Goal: Transaction & Acquisition: Book appointment/travel/reservation

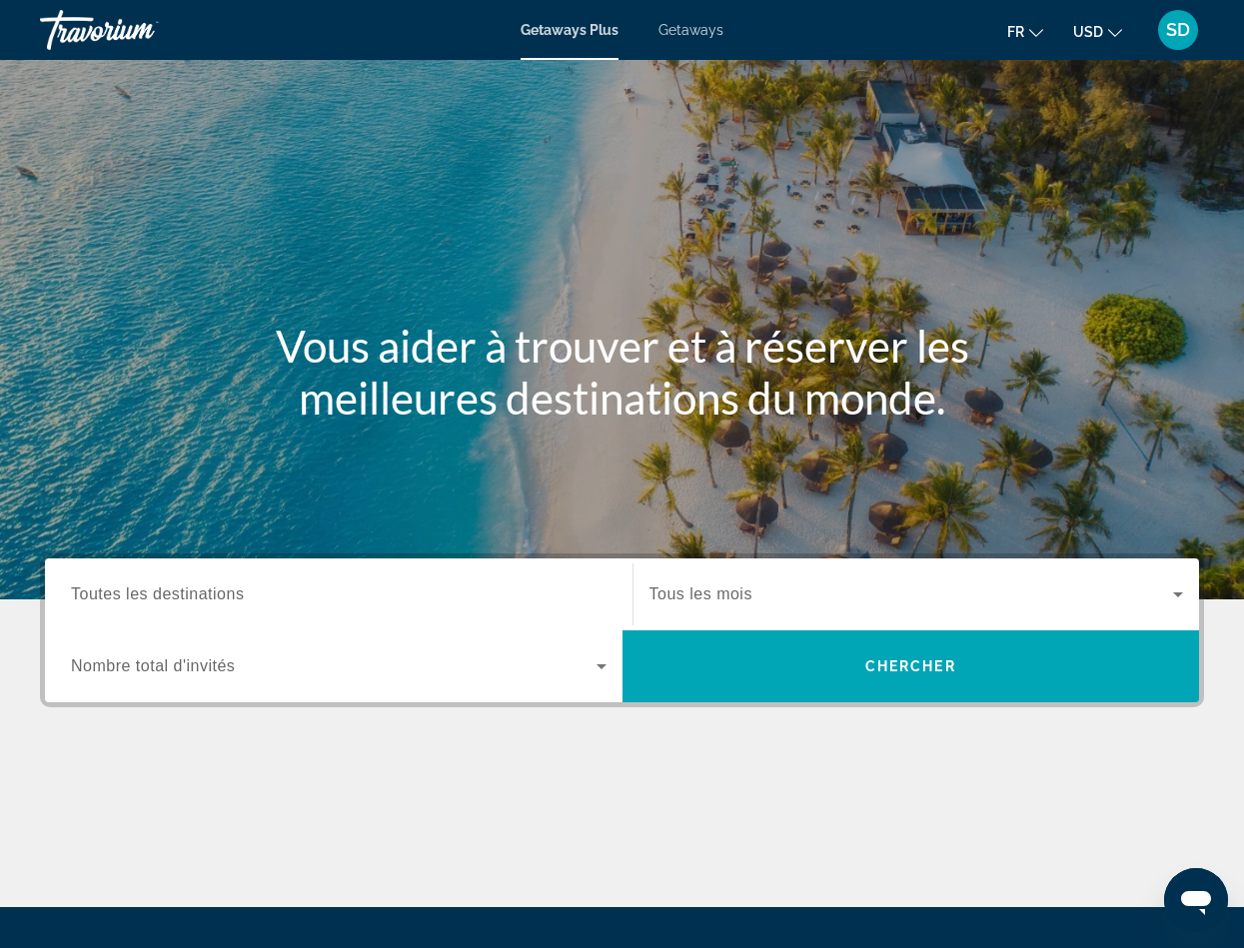
click at [1108, 40] on icon "Change currency" at bounding box center [1115, 33] width 14 height 14
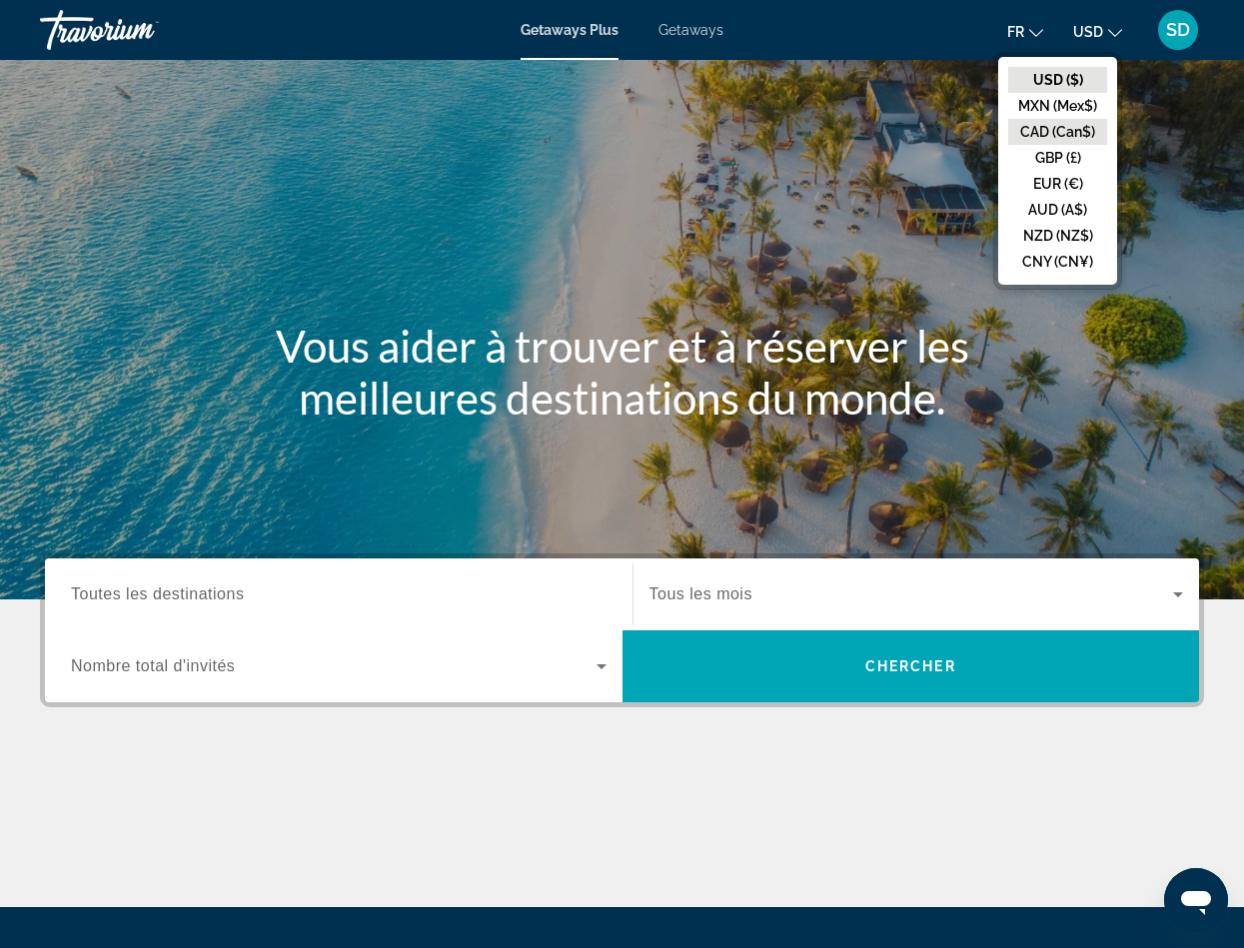
click at [1008, 145] on button "CAD (Can$)" at bounding box center [1057, 132] width 99 height 26
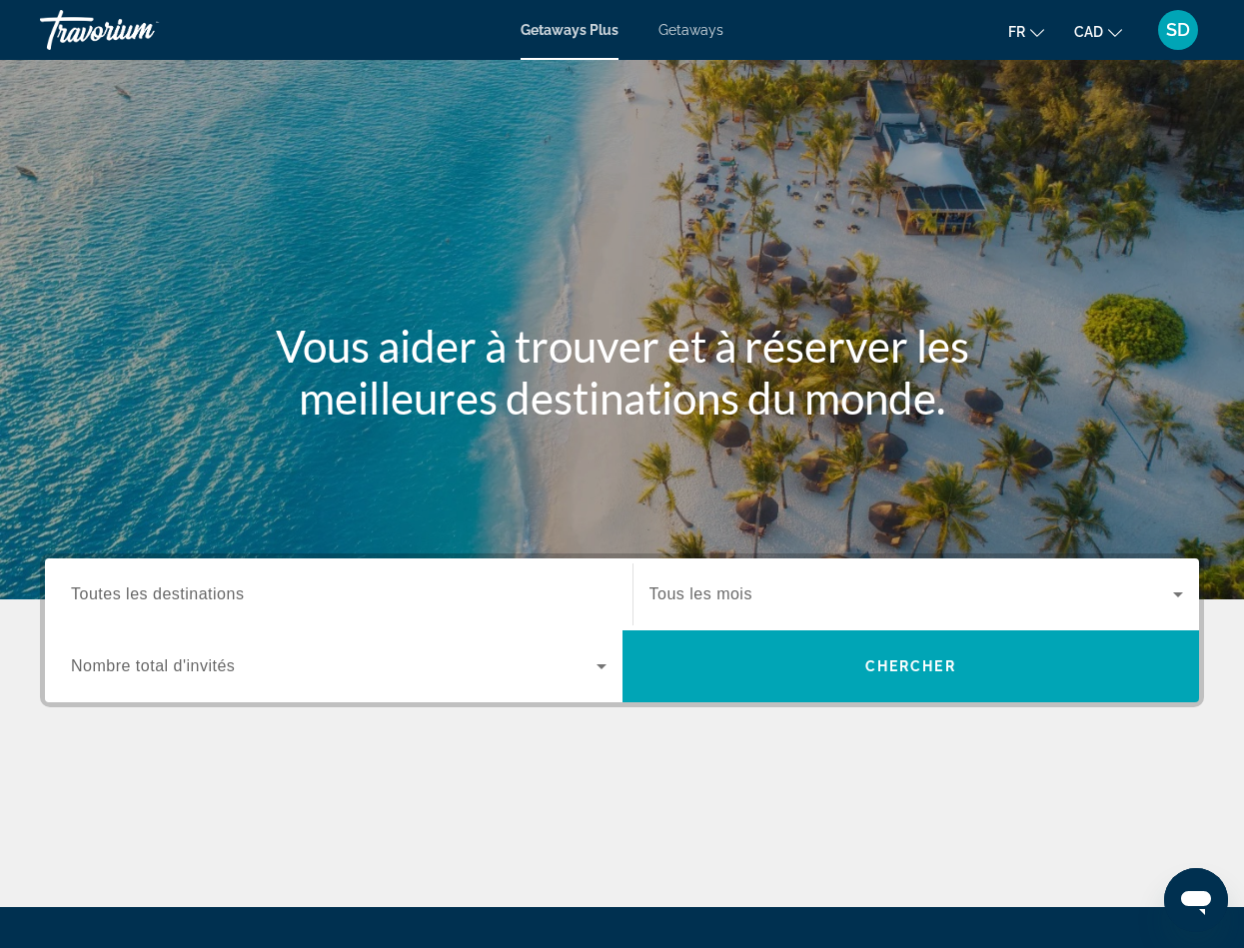
scroll to position [196, 0]
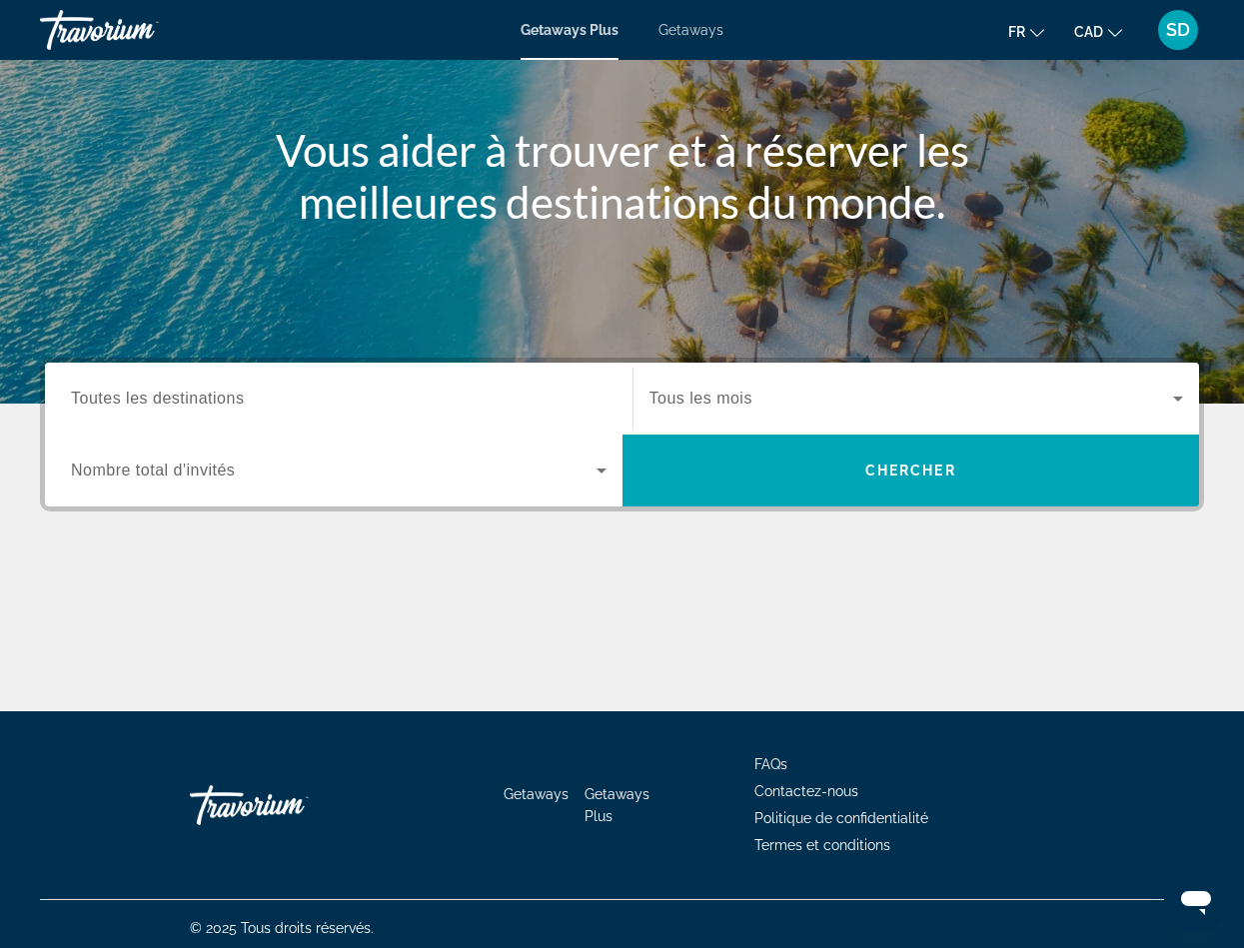
click at [236, 407] on span "Toutes les destinations" at bounding box center [157, 398] width 173 height 17
click at [236, 412] on input "Destination Toutes les destinations" at bounding box center [339, 400] width 536 height 24
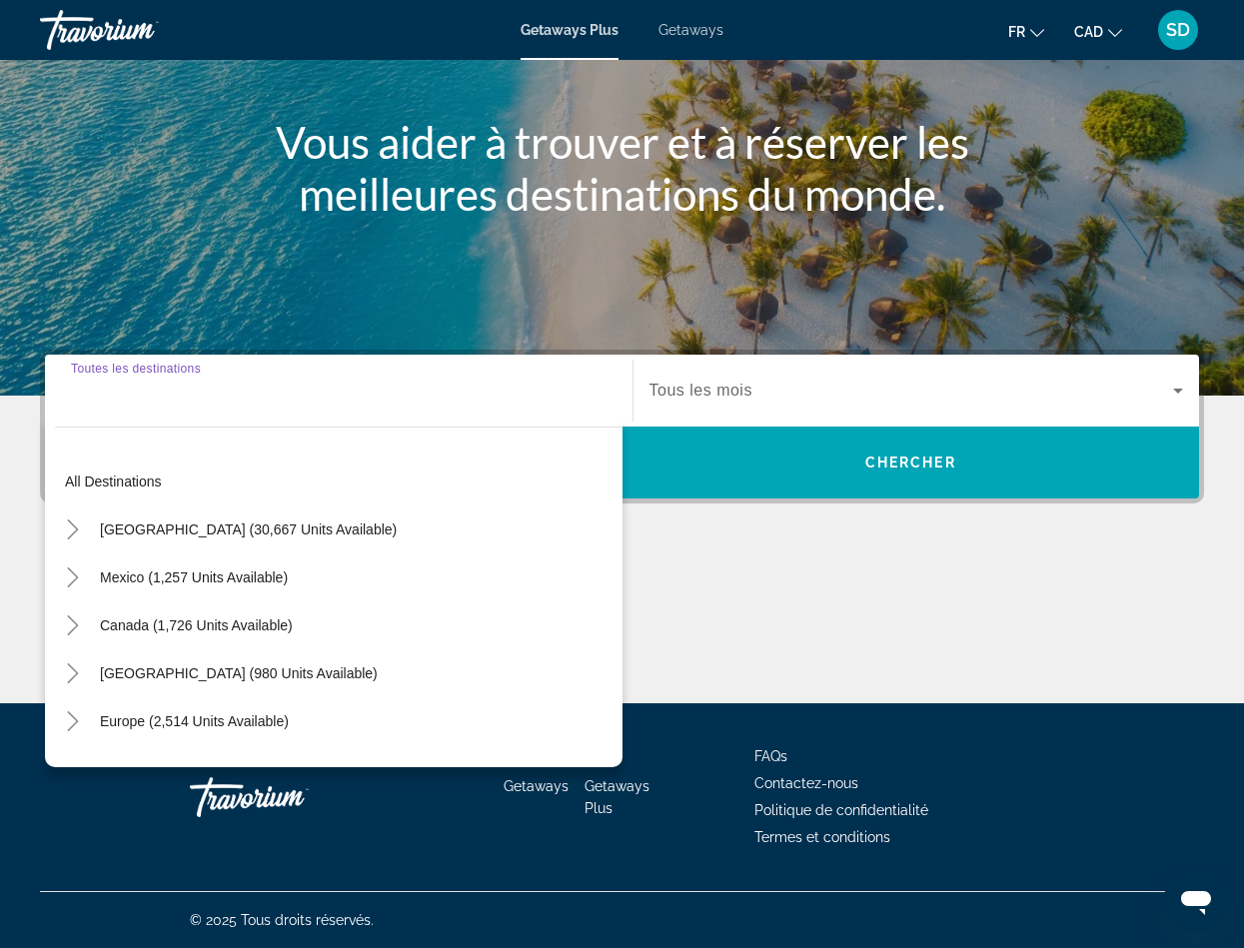
scroll to position [660, 0]
click at [83, 711] on icon "Toggle Europe (2,514 units available)" at bounding box center [73, 721] width 20 height 20
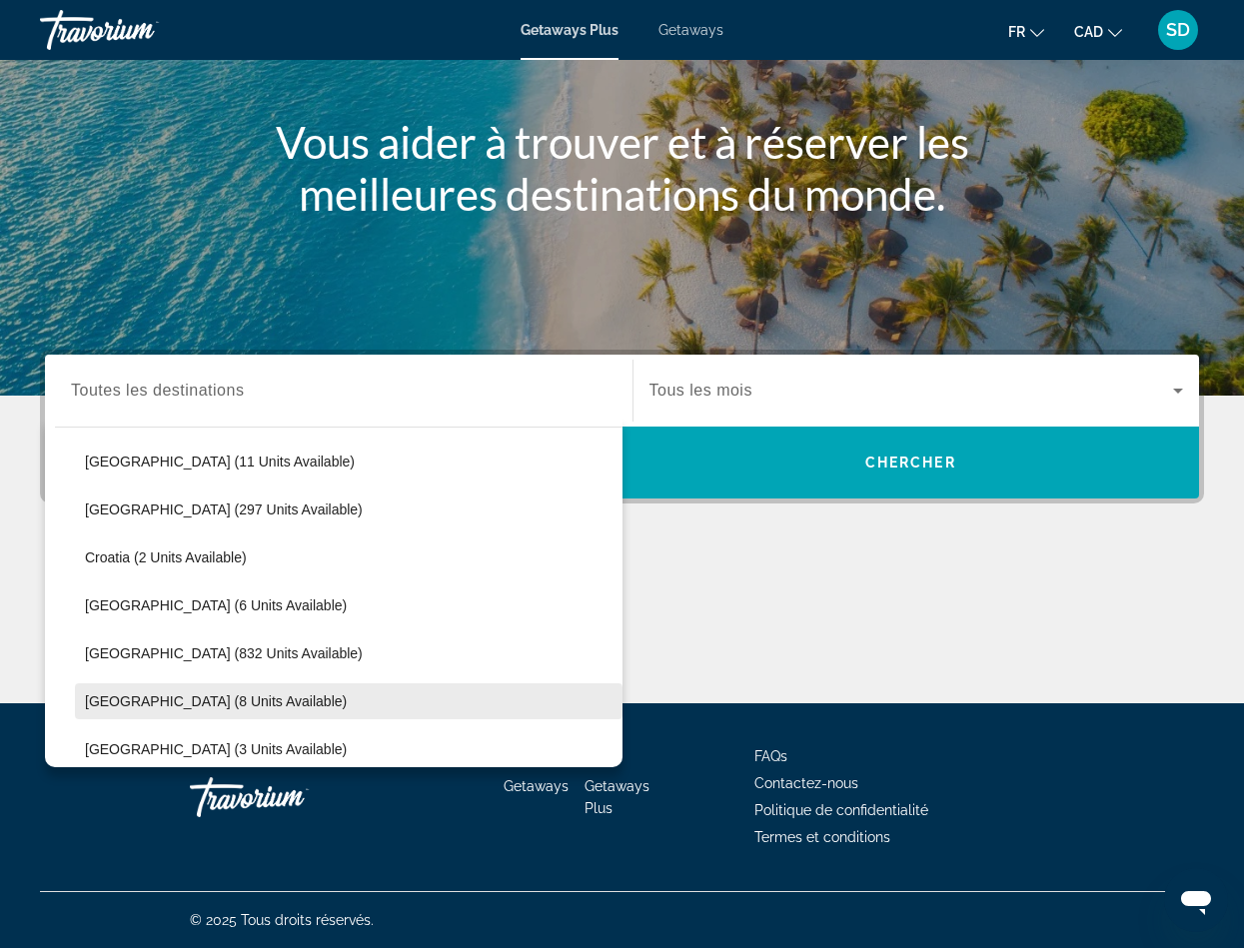
scroll to position [142, 0]
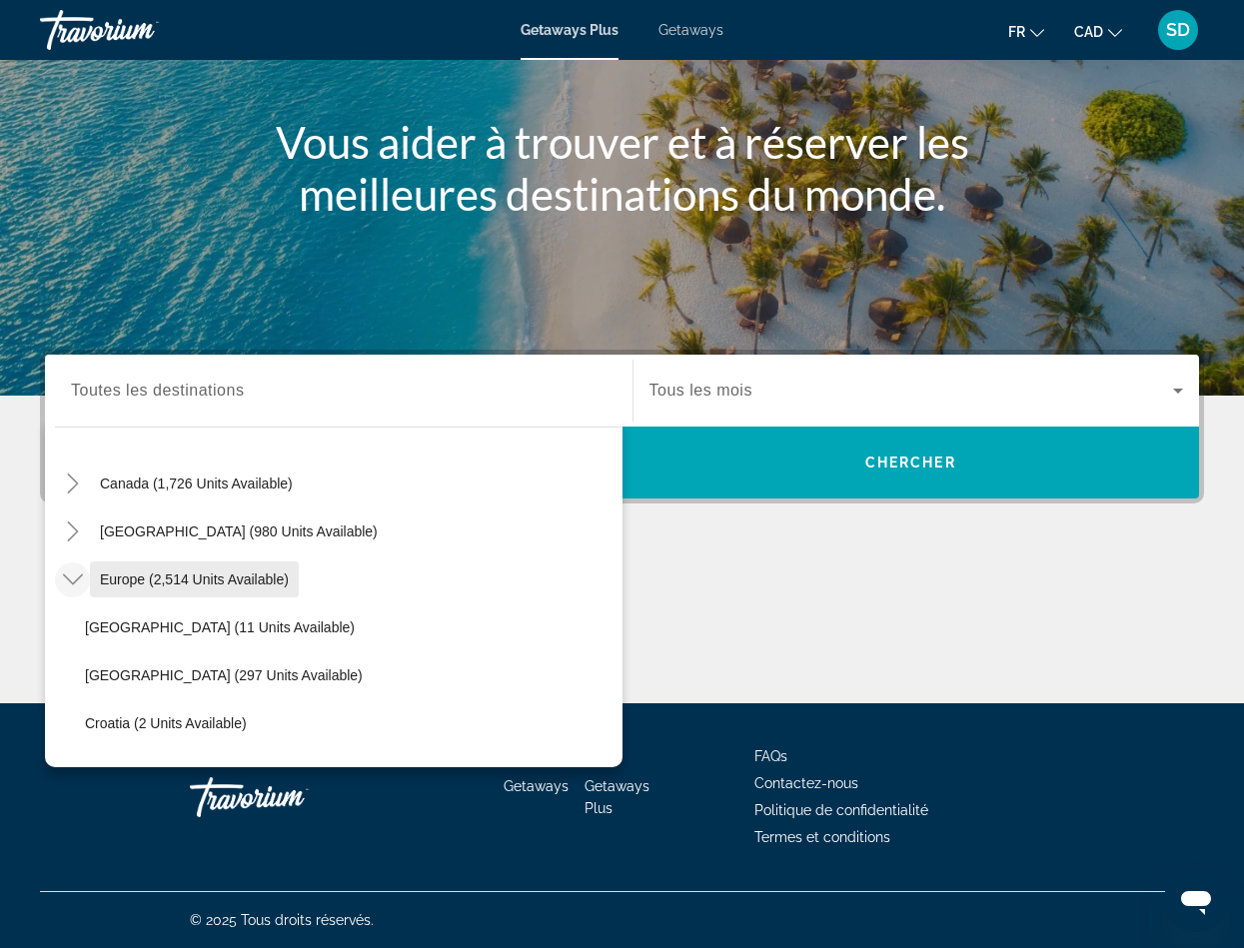
click at [264, 556] on span "Search widget" at bounding box center [194, 580] width 209 height 48
type input "**********"
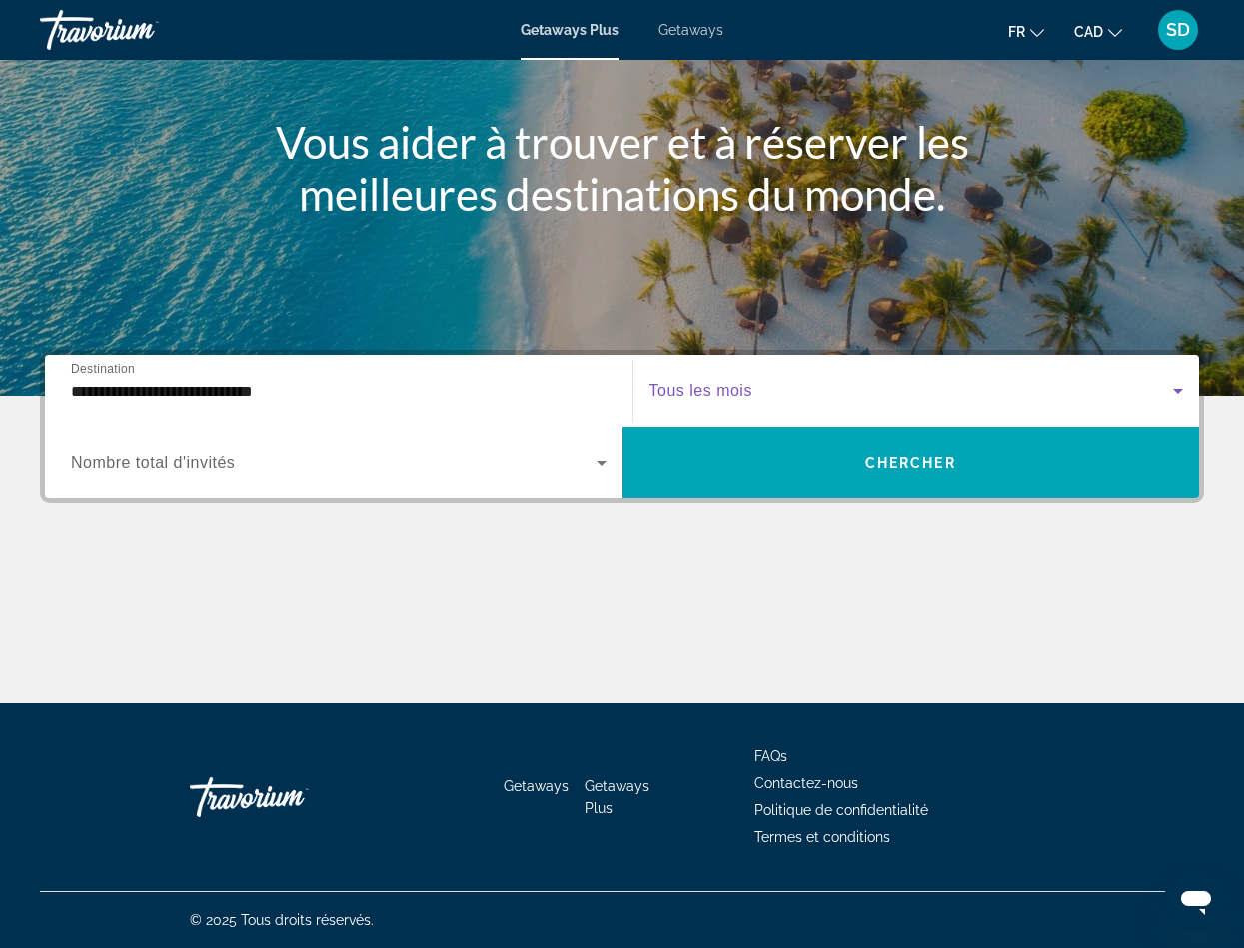
click at [1173, 389] on icon "Search widget" at bounding box center [1178, 391] width 10 height 5
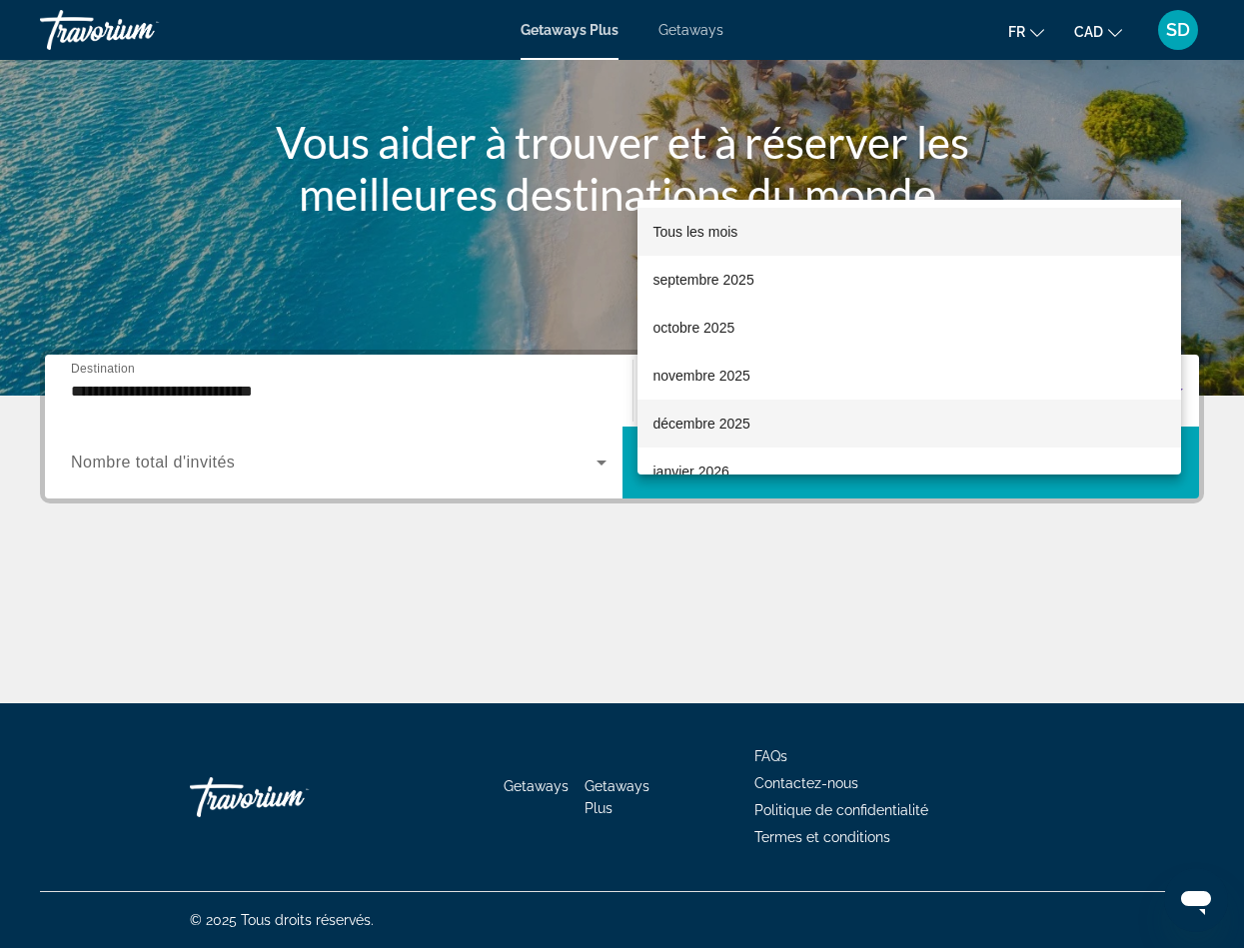
click at [750, 416] on mat-option "décembre 2025" at bounding box center [909, 424] width 545 height 48
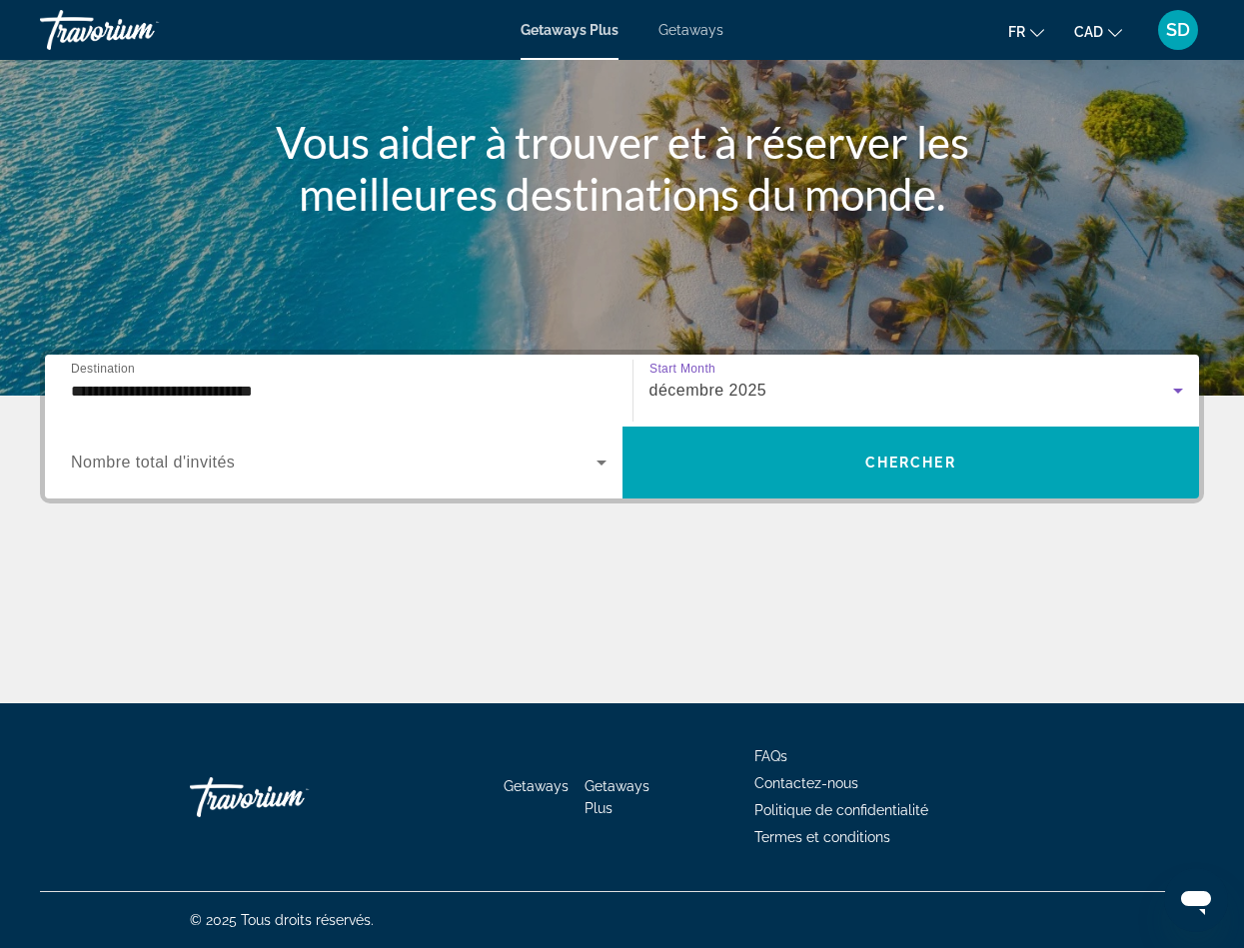
click at [601, 451] on icon "Search widget" at bounding box center [602, 463] width 24 height 24
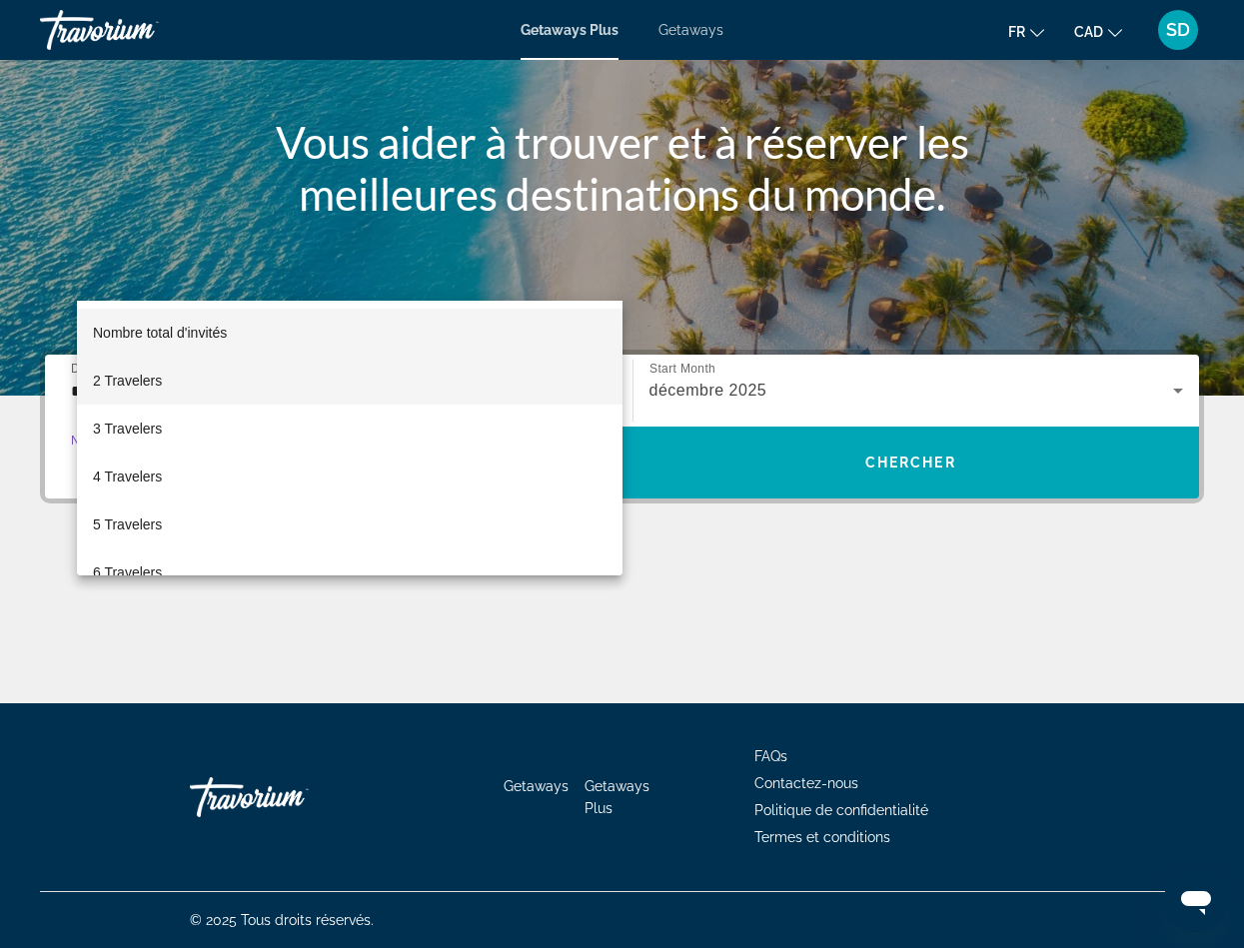
click at [213, 396] on mat-option "2 Travelers" at bounding box center [350, 381] width 546 height 48
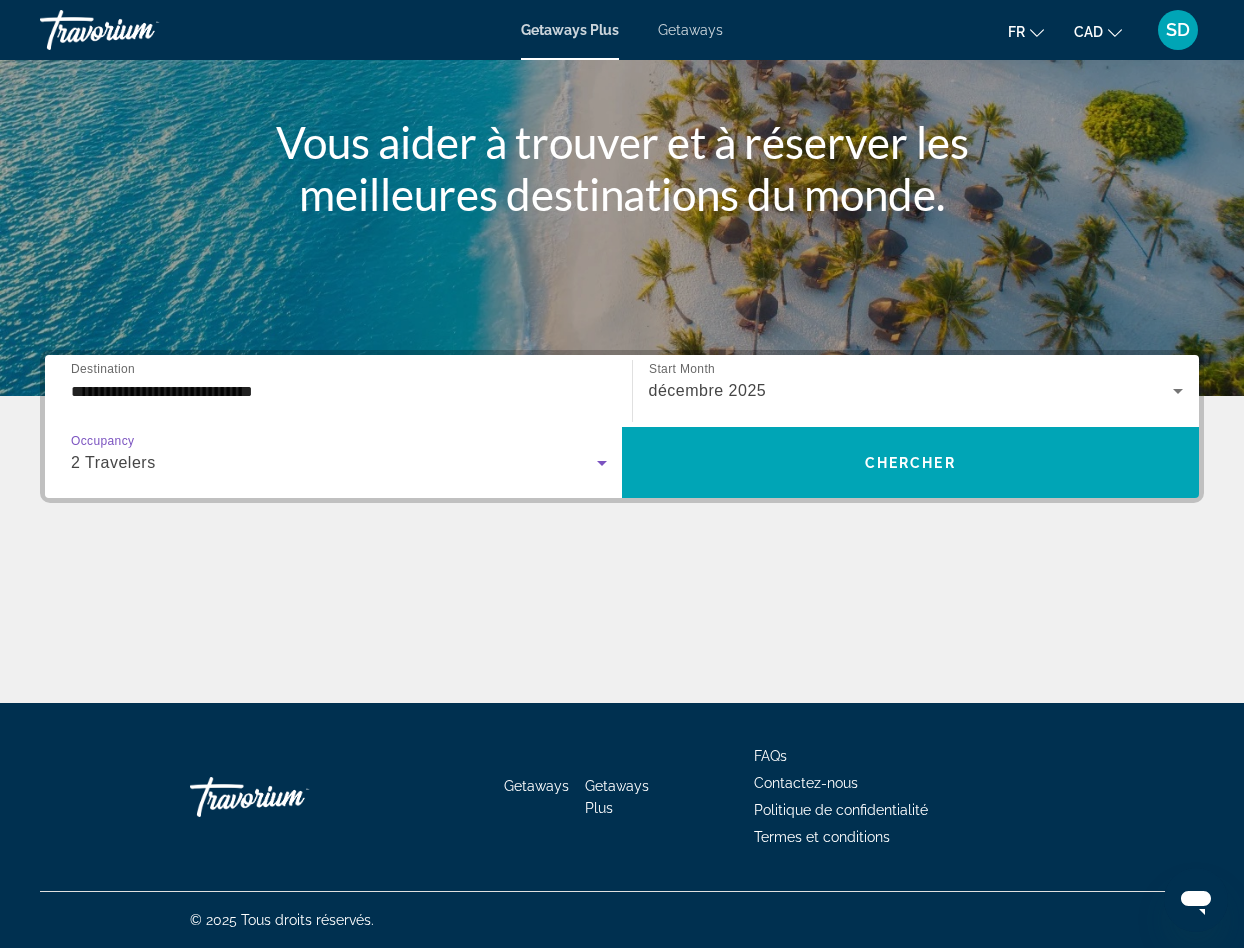
click at [601, 451] on icon "Search widget" at bounding box center [602, 463] width 24 height 24
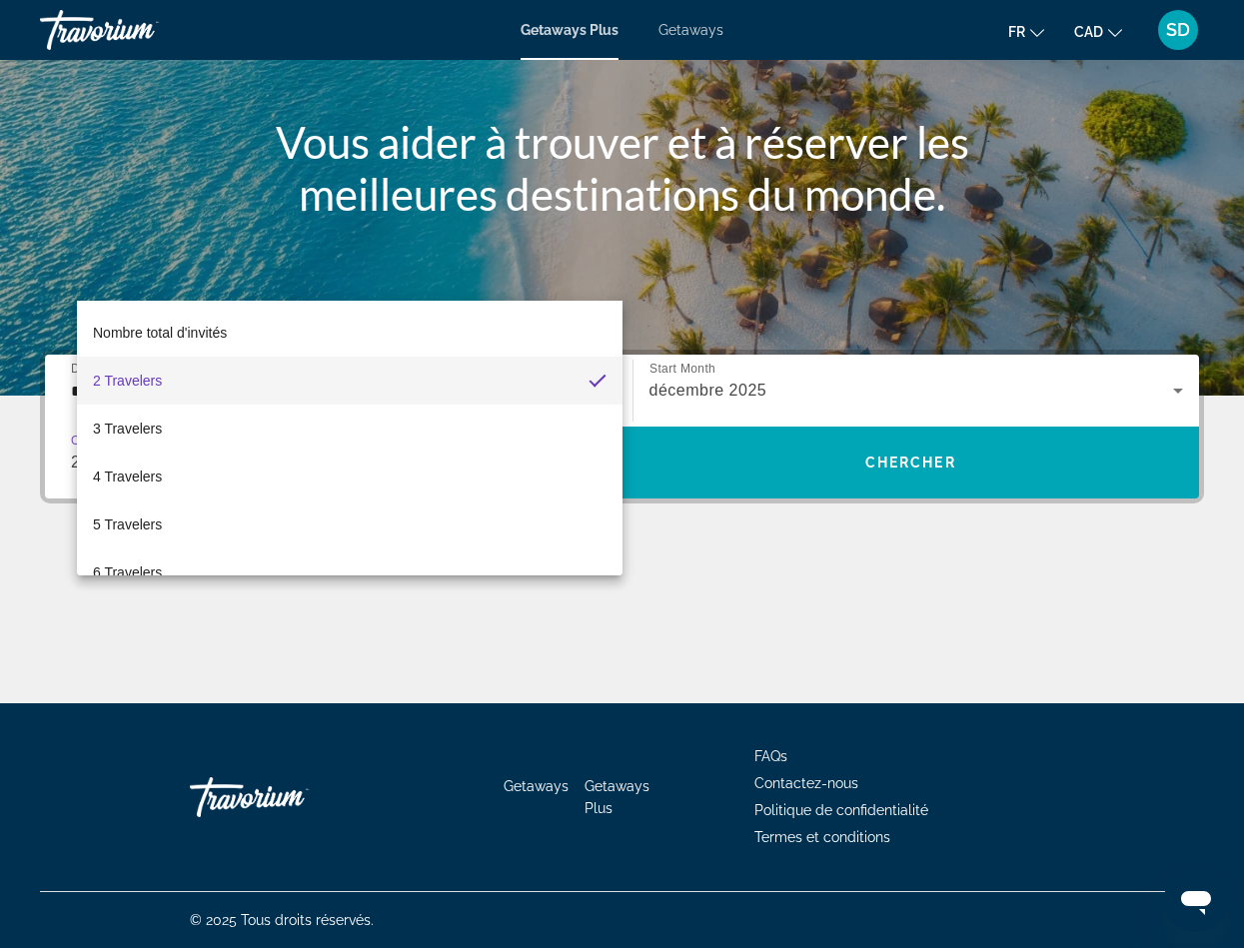
click at [678, 290] on div at bounding box center [622, 474] width 1244 height 948
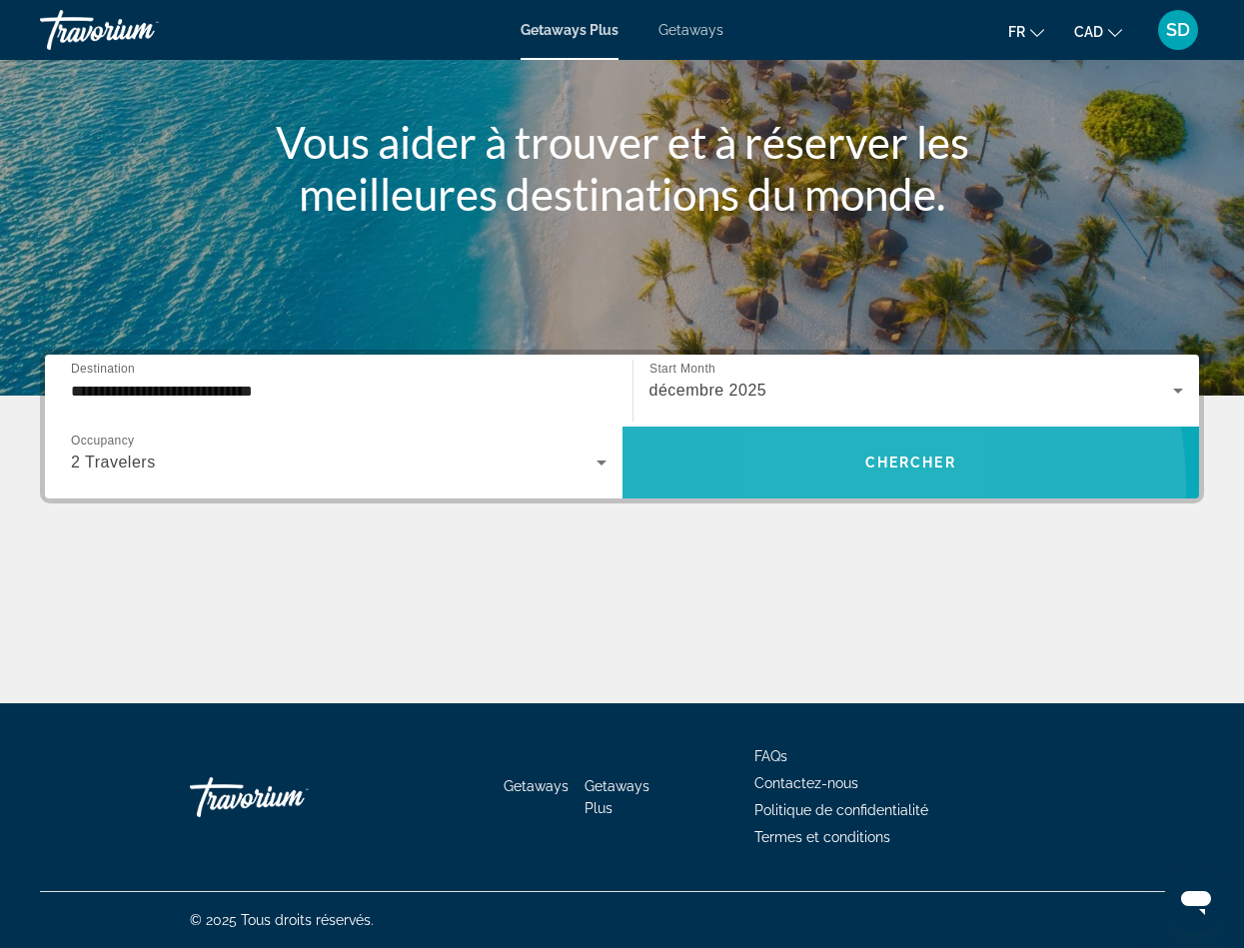
click at [834, 439] on span "Search widget" at bounding box center [911, 463] width 578 height 48
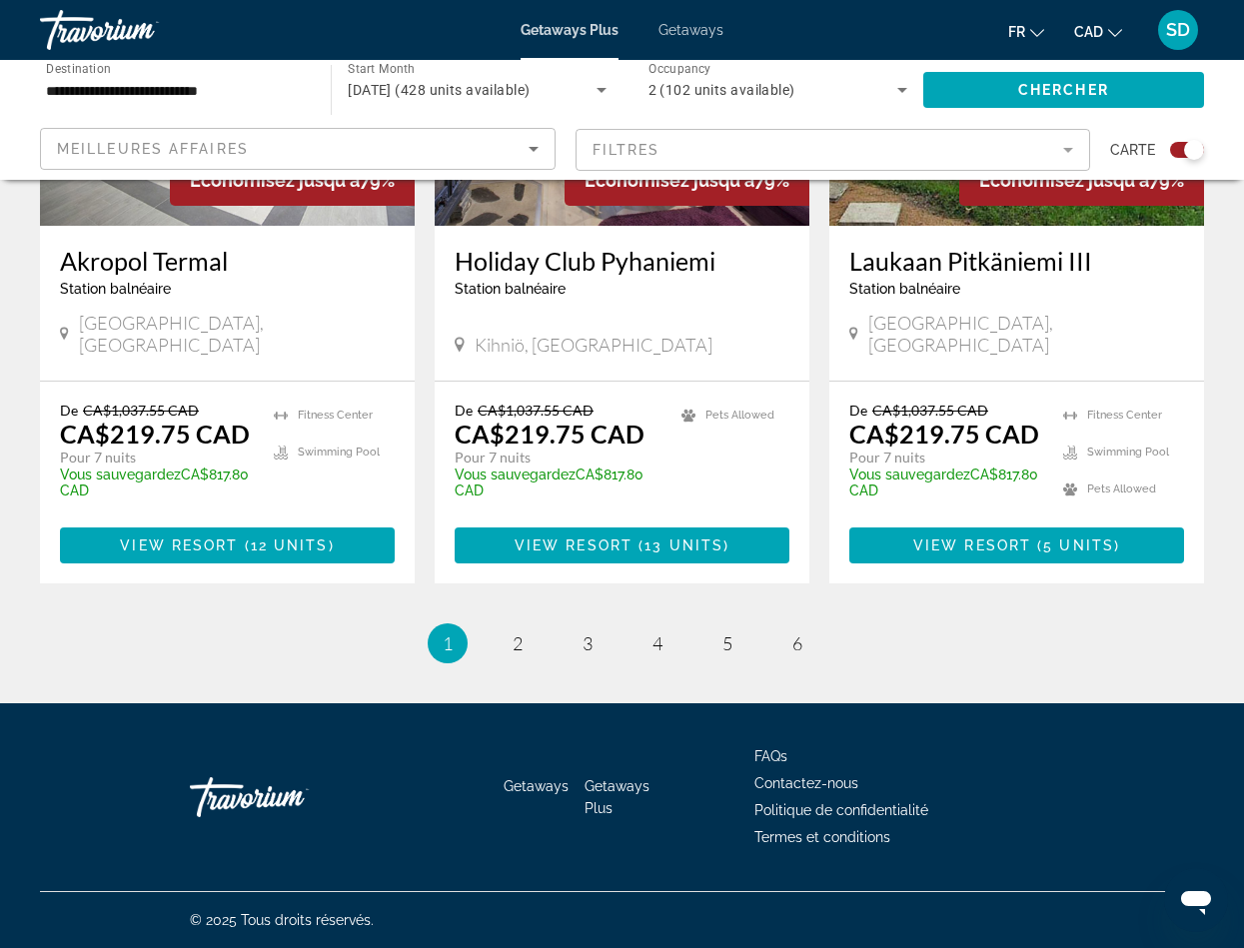
scroll to position [4463, 0]
click at [500, 661] on link "page 2" at bounding box center [517, 643] width 35 height 35
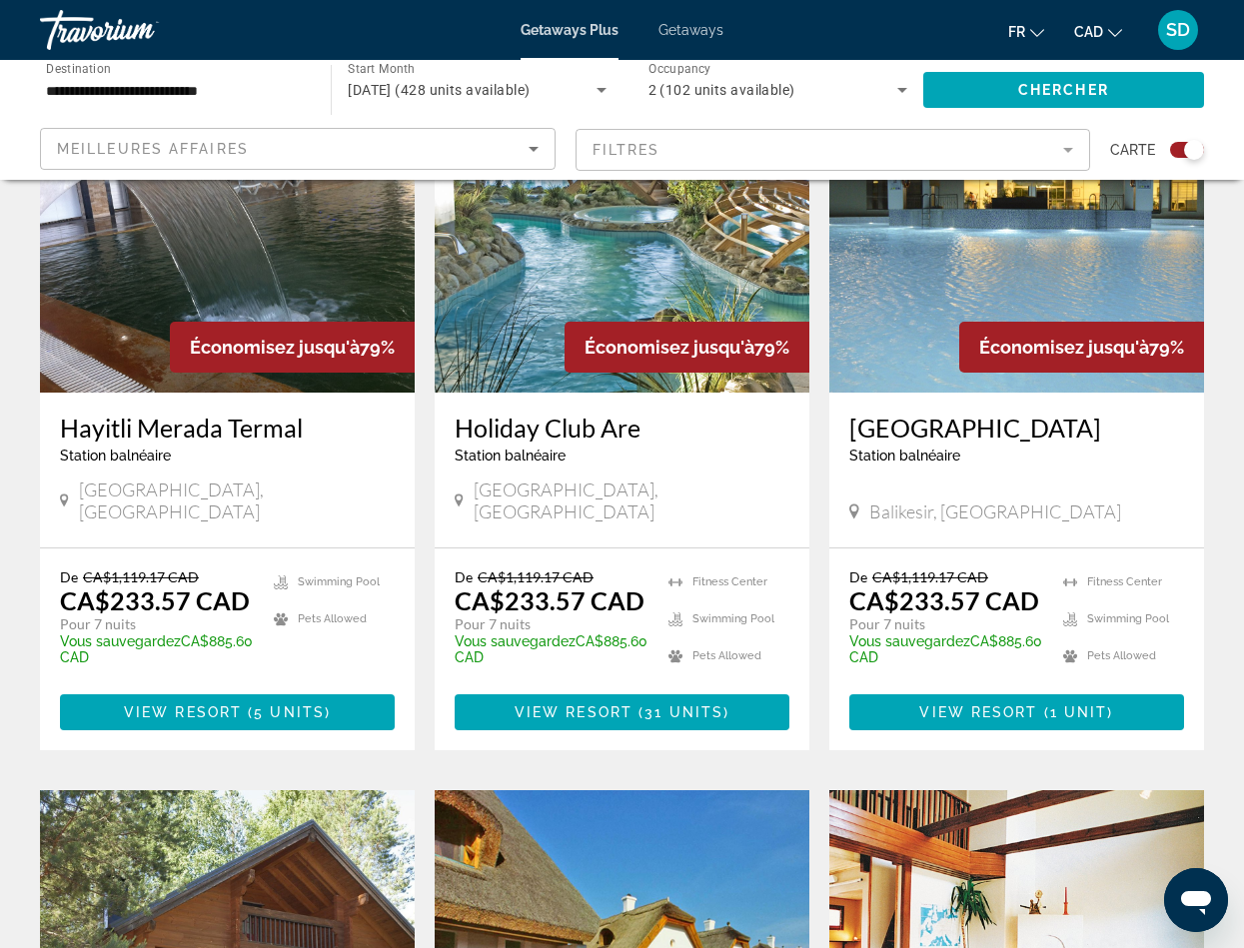
scroll to position [666, 0]
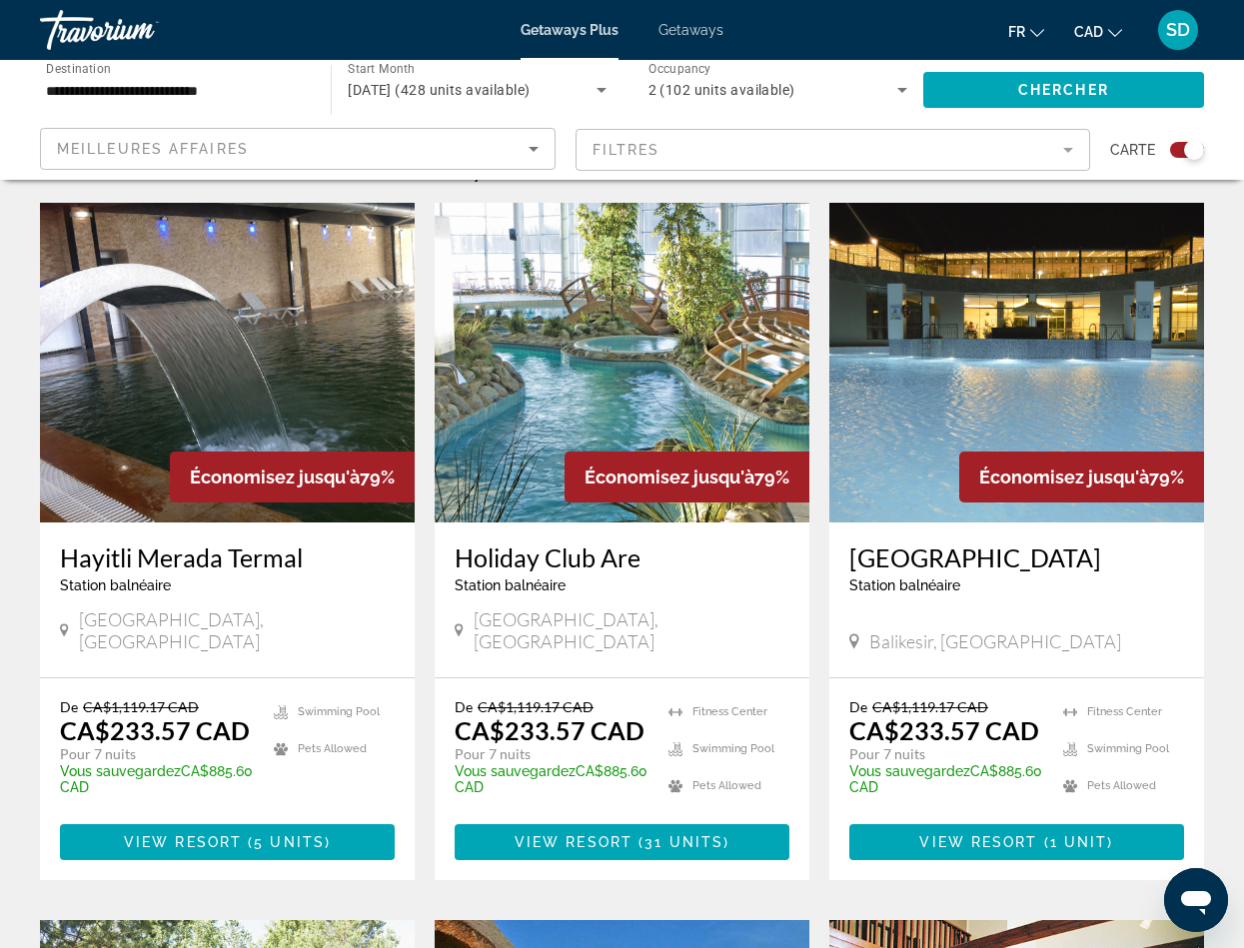
click at [575, 515] on img "Main content" at bounding box center [622, 363] width 375 height 320
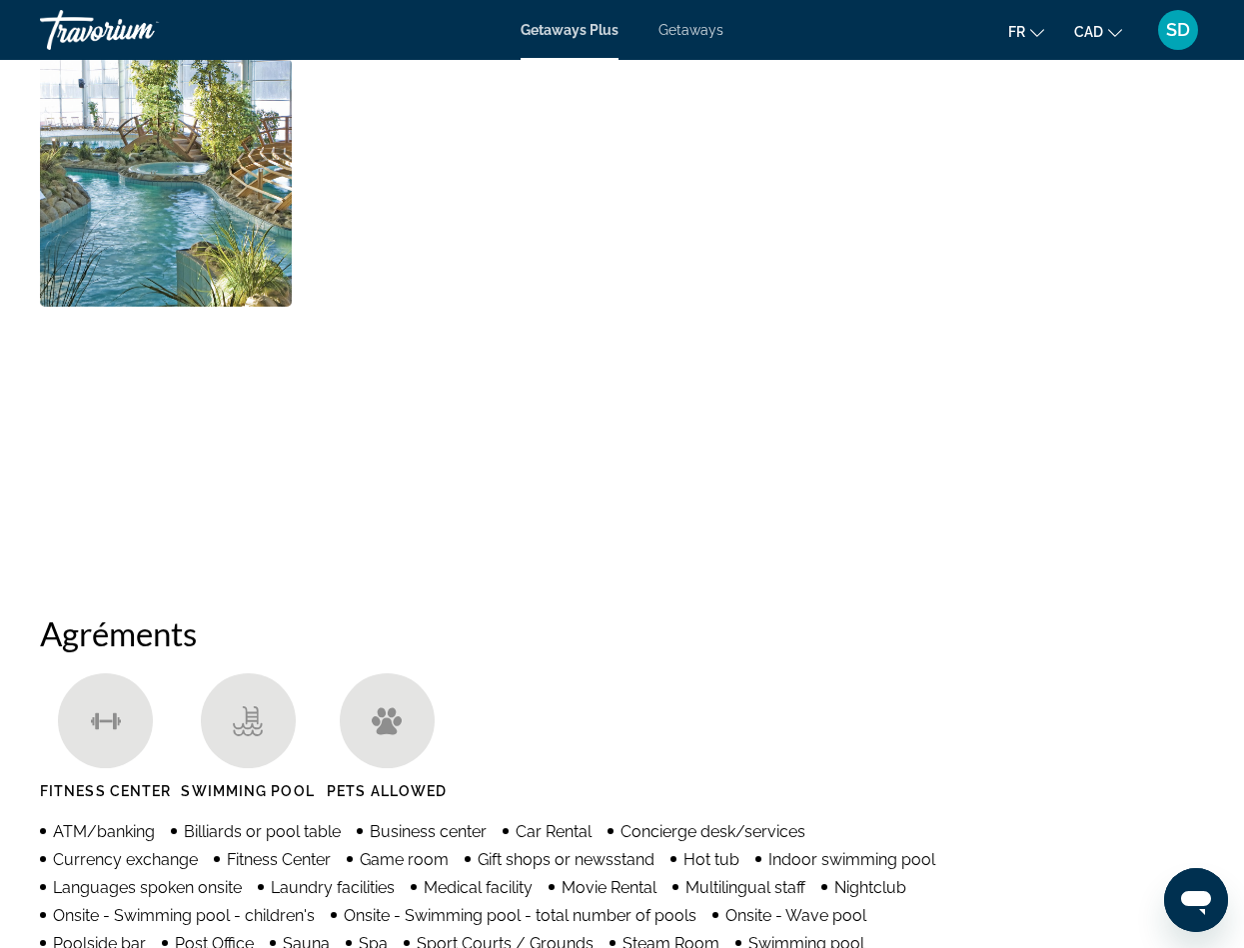
scroll to position [1845, 0]
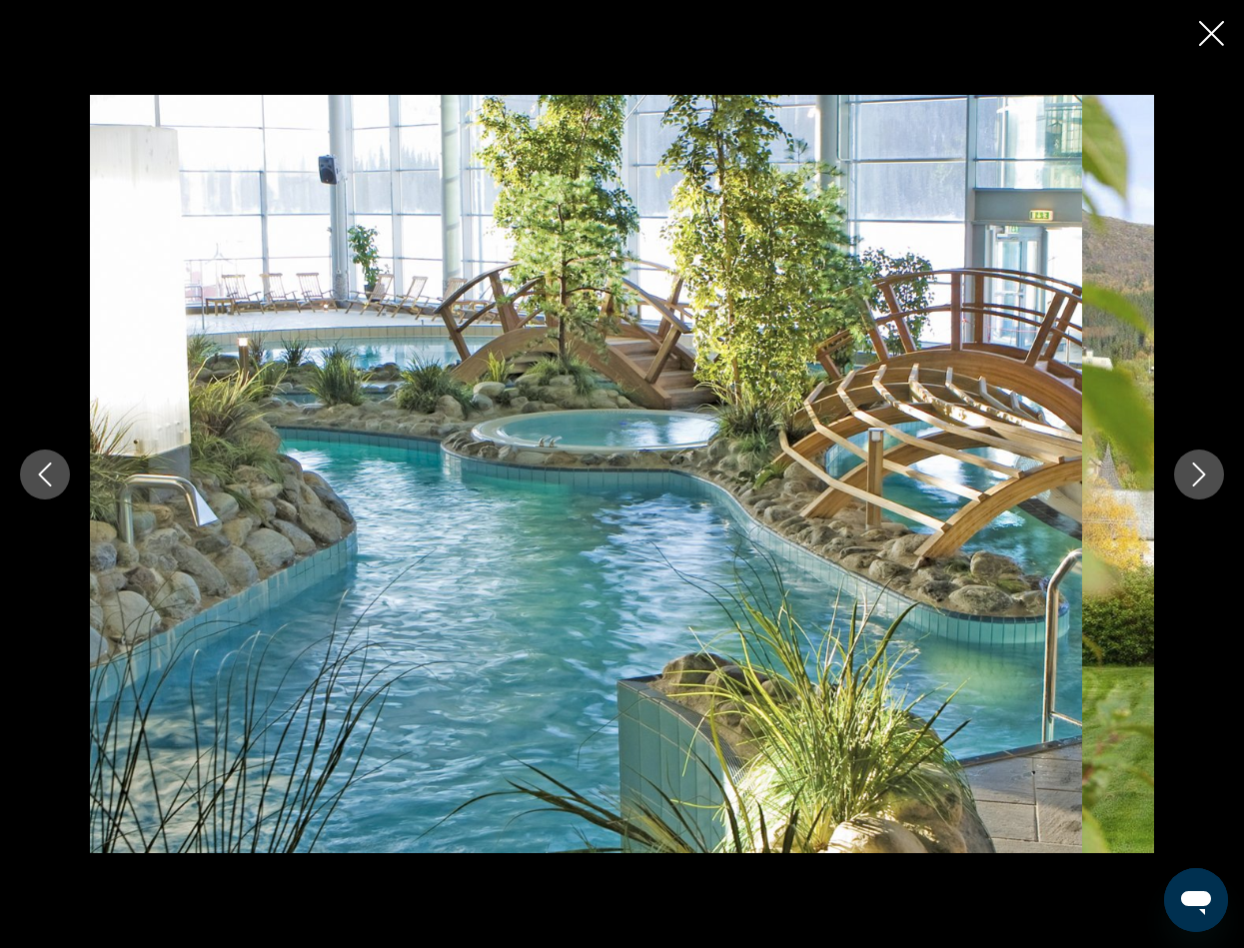
click at [1187, 471] on icon "Next image" at bounding box center [1199, 475] width 24 height 24
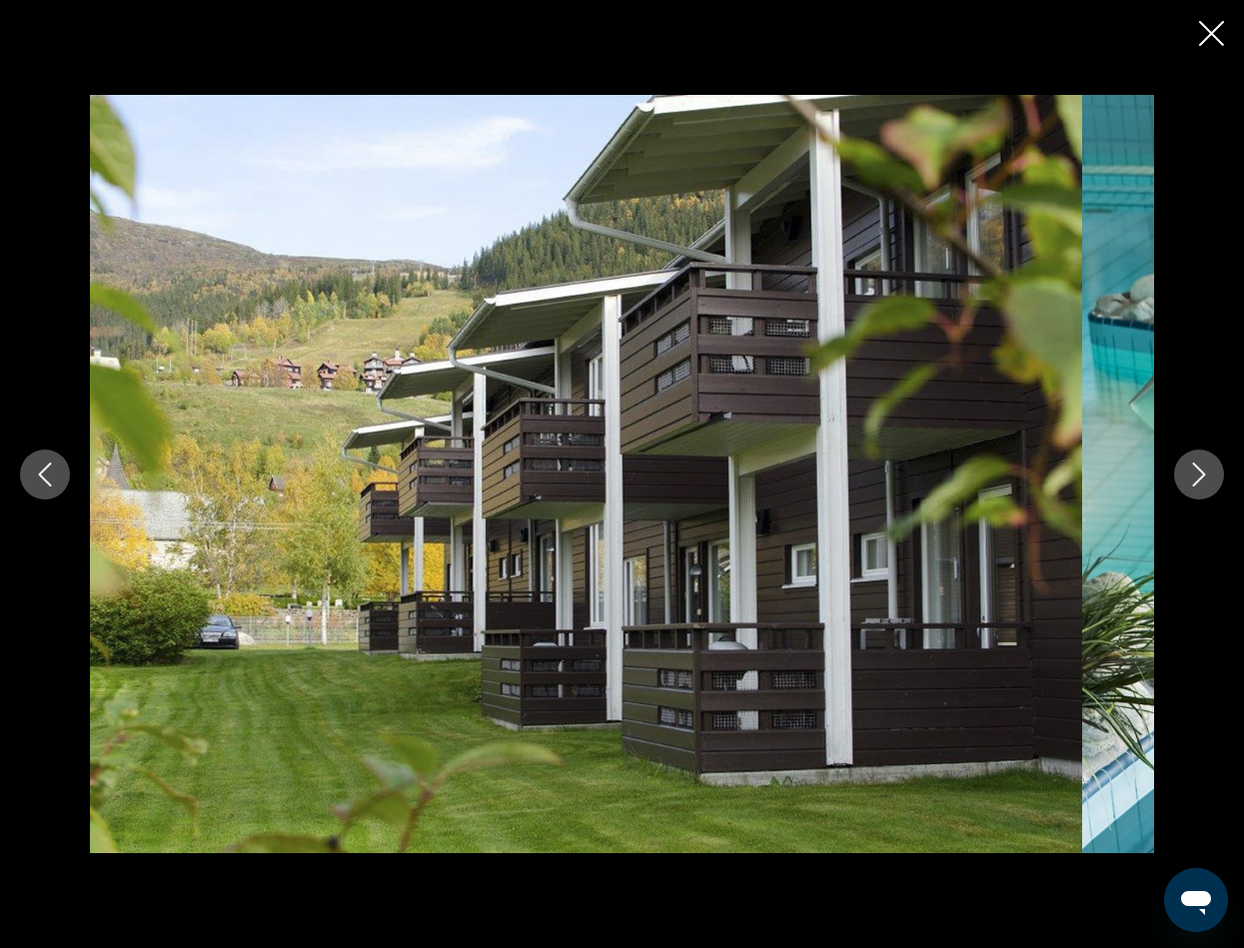
click at [1187, 471] on icon "Next image" at bounding box center [1199, 475] width 24 height 24
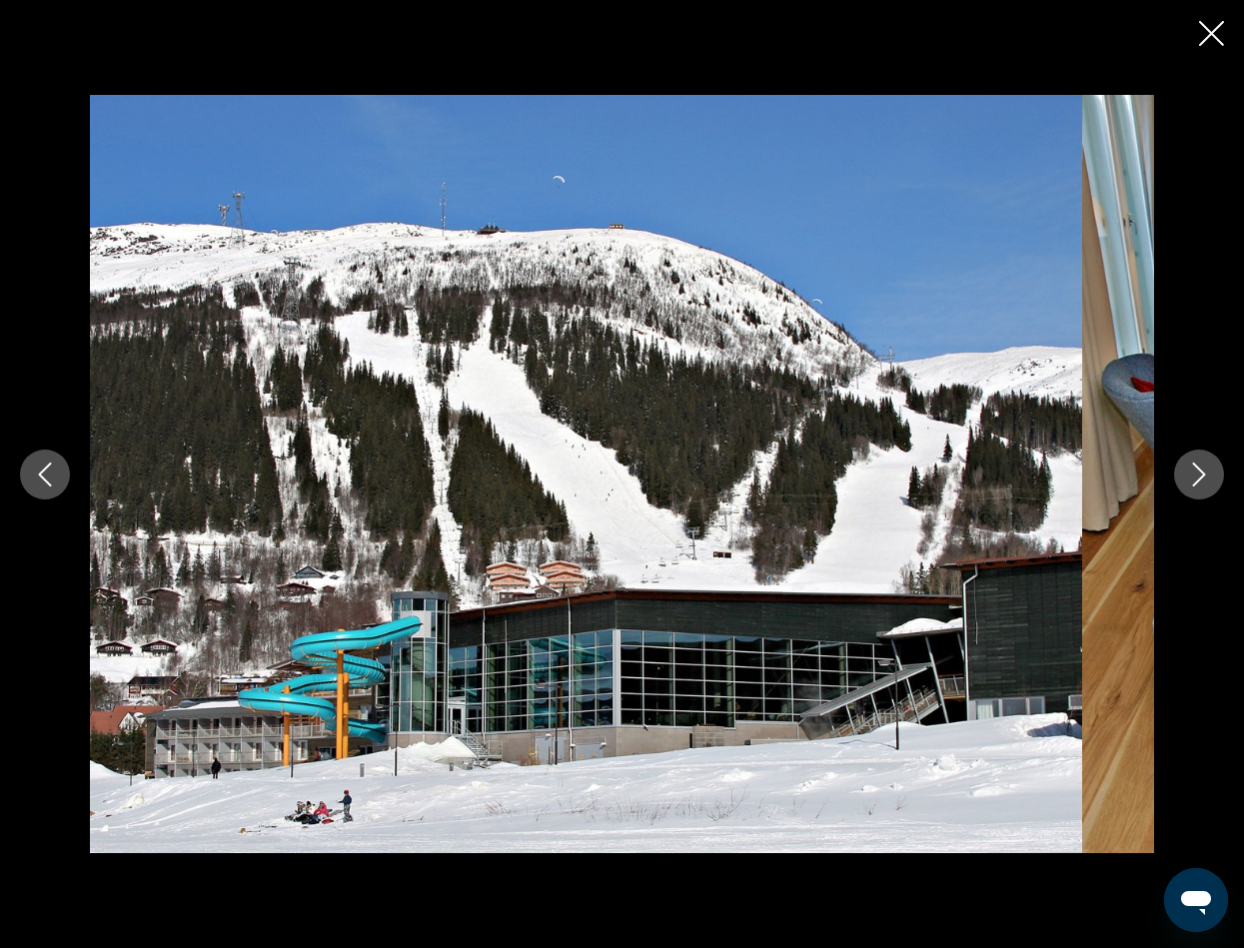
click at [1187, 471] on icon "Next image" at bounding box center [1199, 475] width 24 height 24
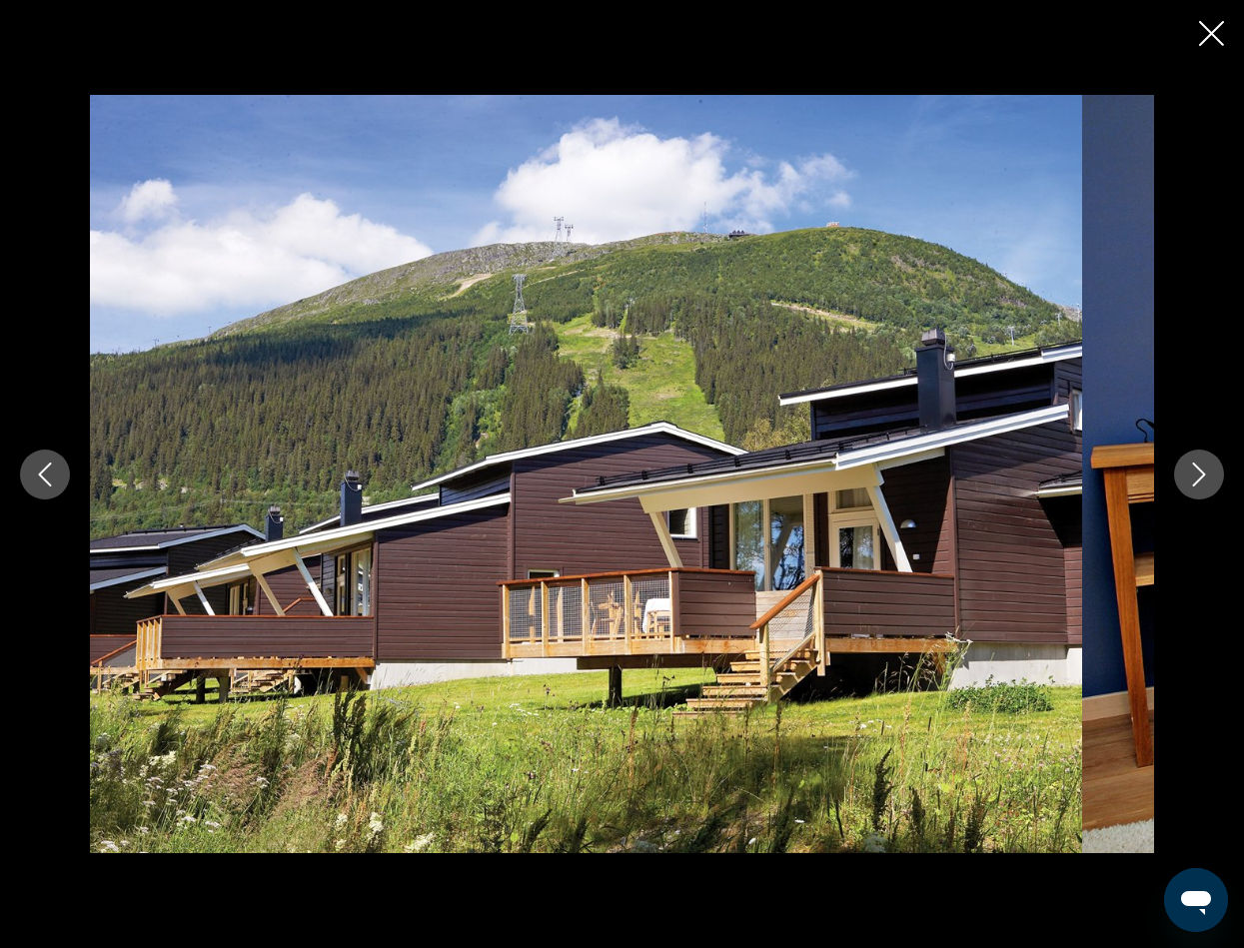
click at [1187, 471] on icon "Next image" at bounding box center [1199, 475] width 24 height 24
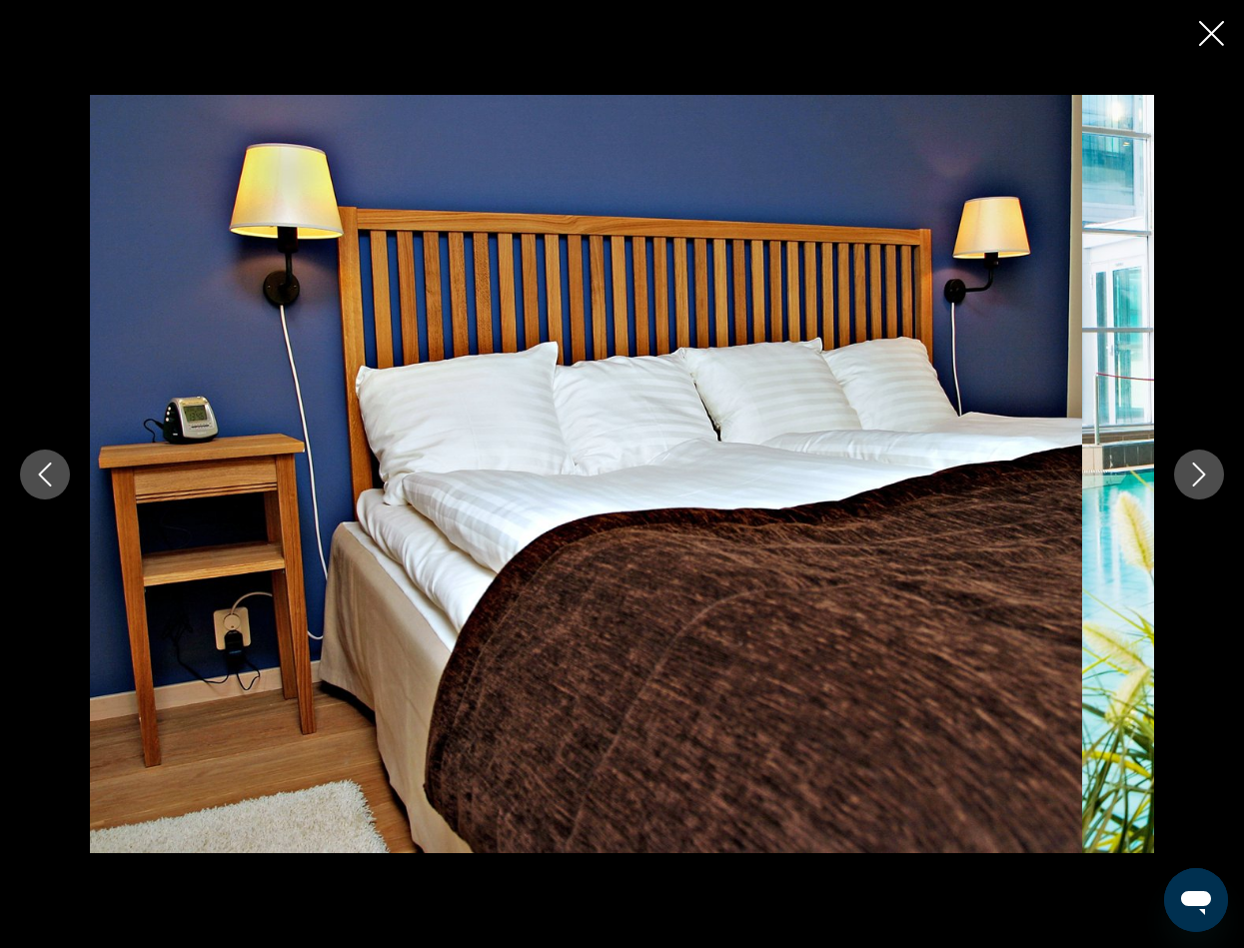
click at [1187, 471] on icon "Next image" at bounding box center [1199, 475] width 24 height 24
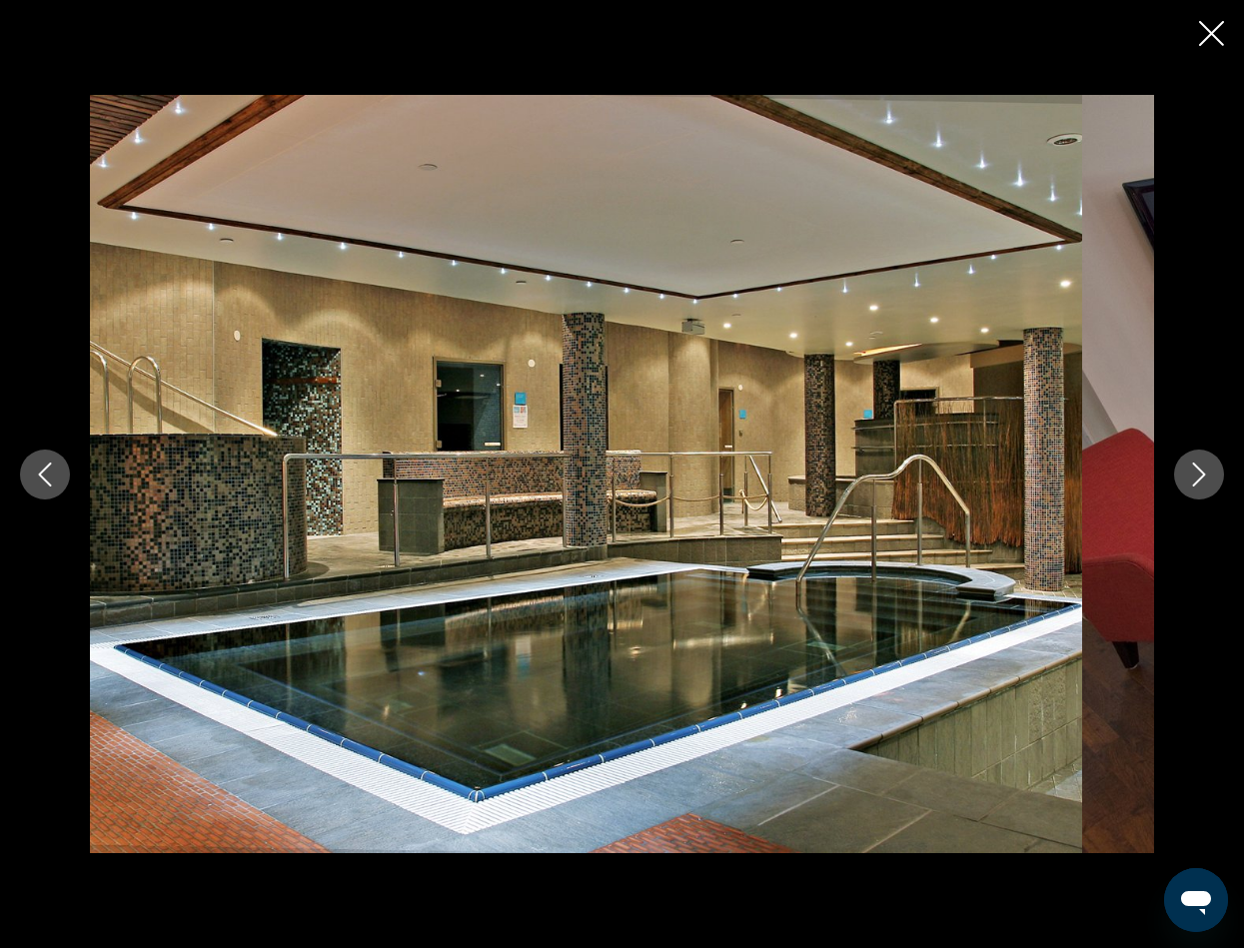
click at [1187, 471] on icon "Next image" at bounding box center [1199, 475] width 24 height 24
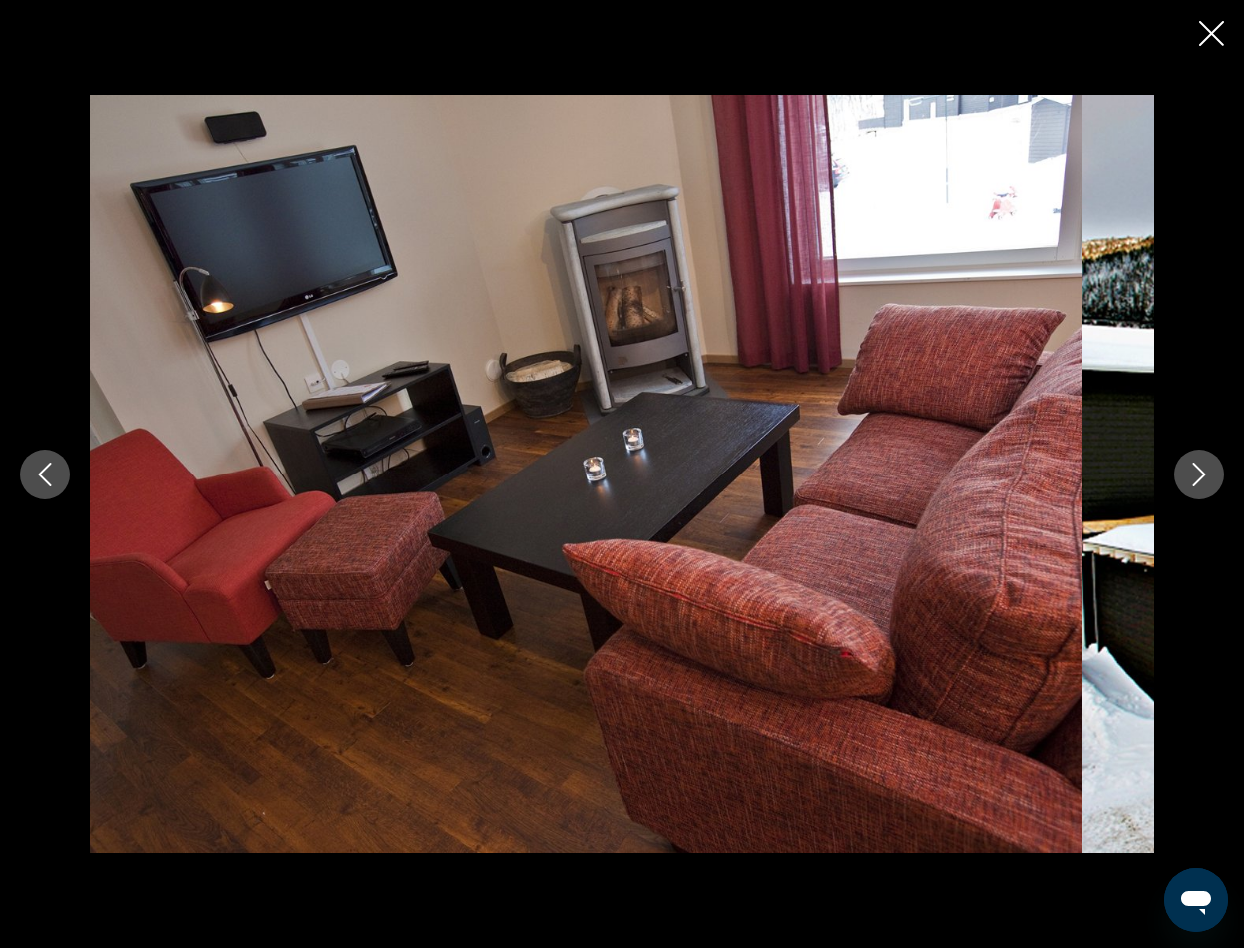
click at [1187, 471] on icon "Next image" at bounding box center [1199, 475] width 24 height 24
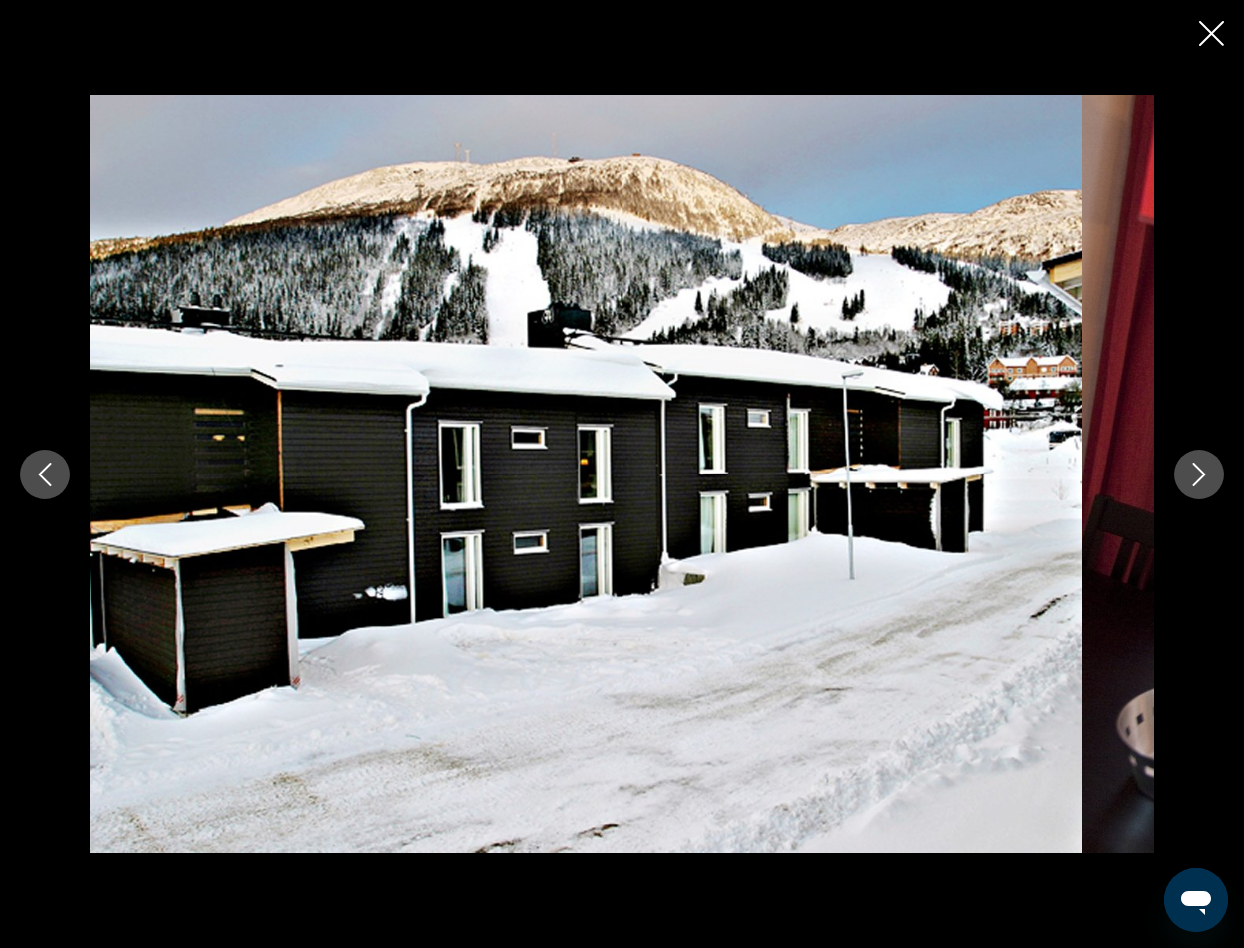
click at [1187, 471] on icon "Next image" at bounding box center [1199, 475] width 24 height 24
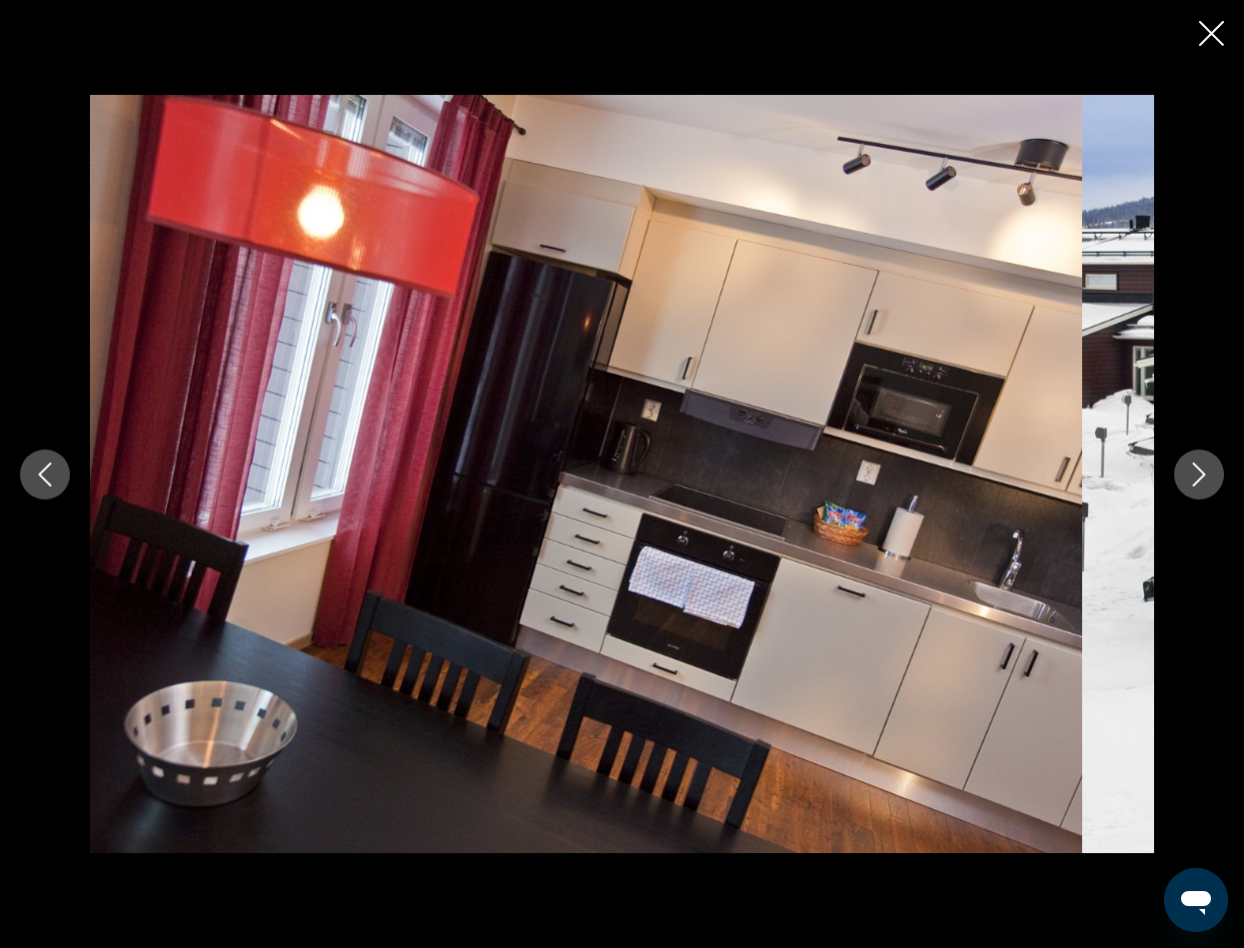
click at [1187, 471] on icon "Next image" at bounding box center [1199, 475] width 24 height 24
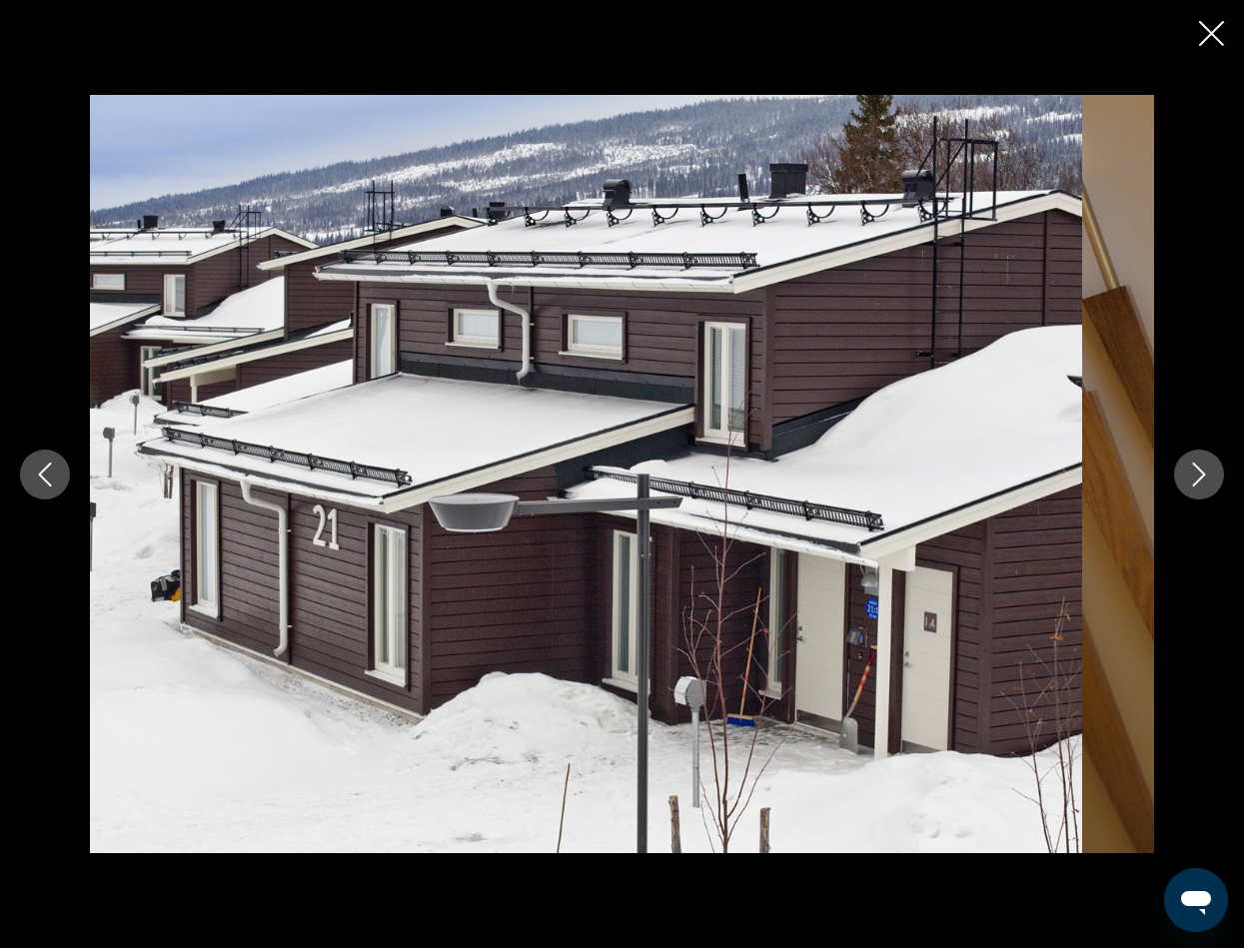
click at [1187, 471] on icon "Next image" at bounding box center [1199, 475] width 24 height 24
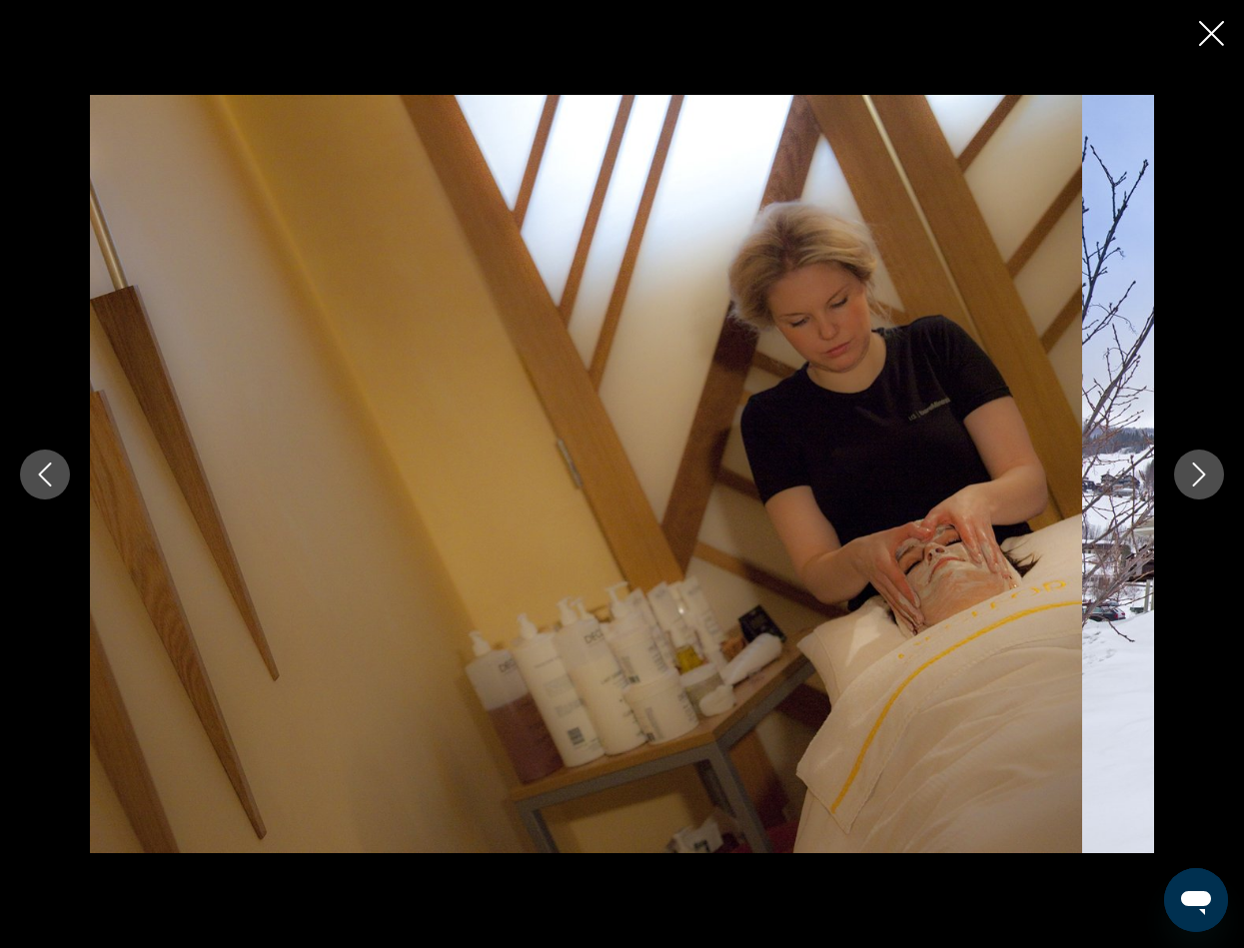
click at [1187, 471] on icon "Next image" at bounding box center [1199, 475] width 24 height 24
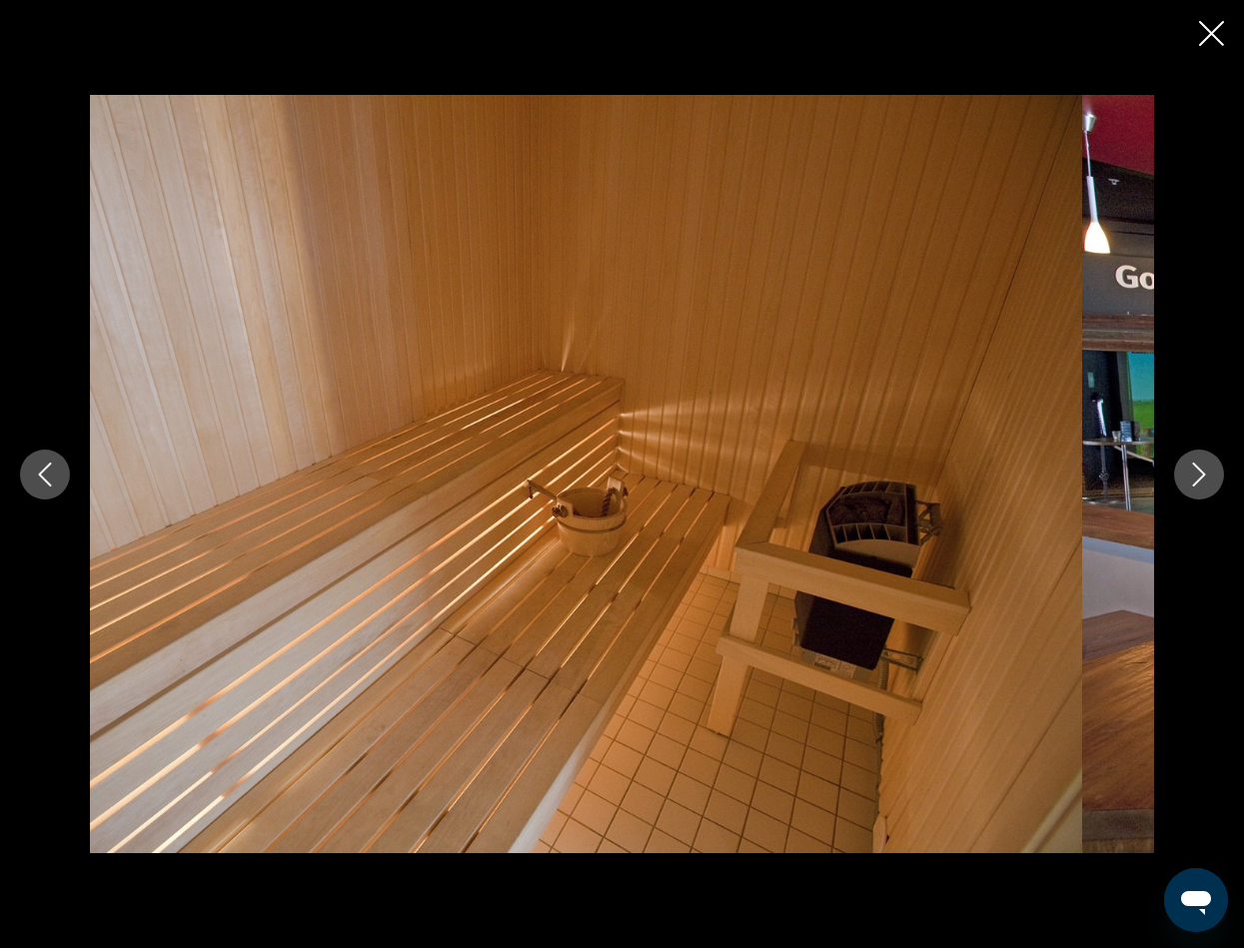
click at [1187, 471] on icon "Next image" at bounding box center [1199, 475] width 24 height 24
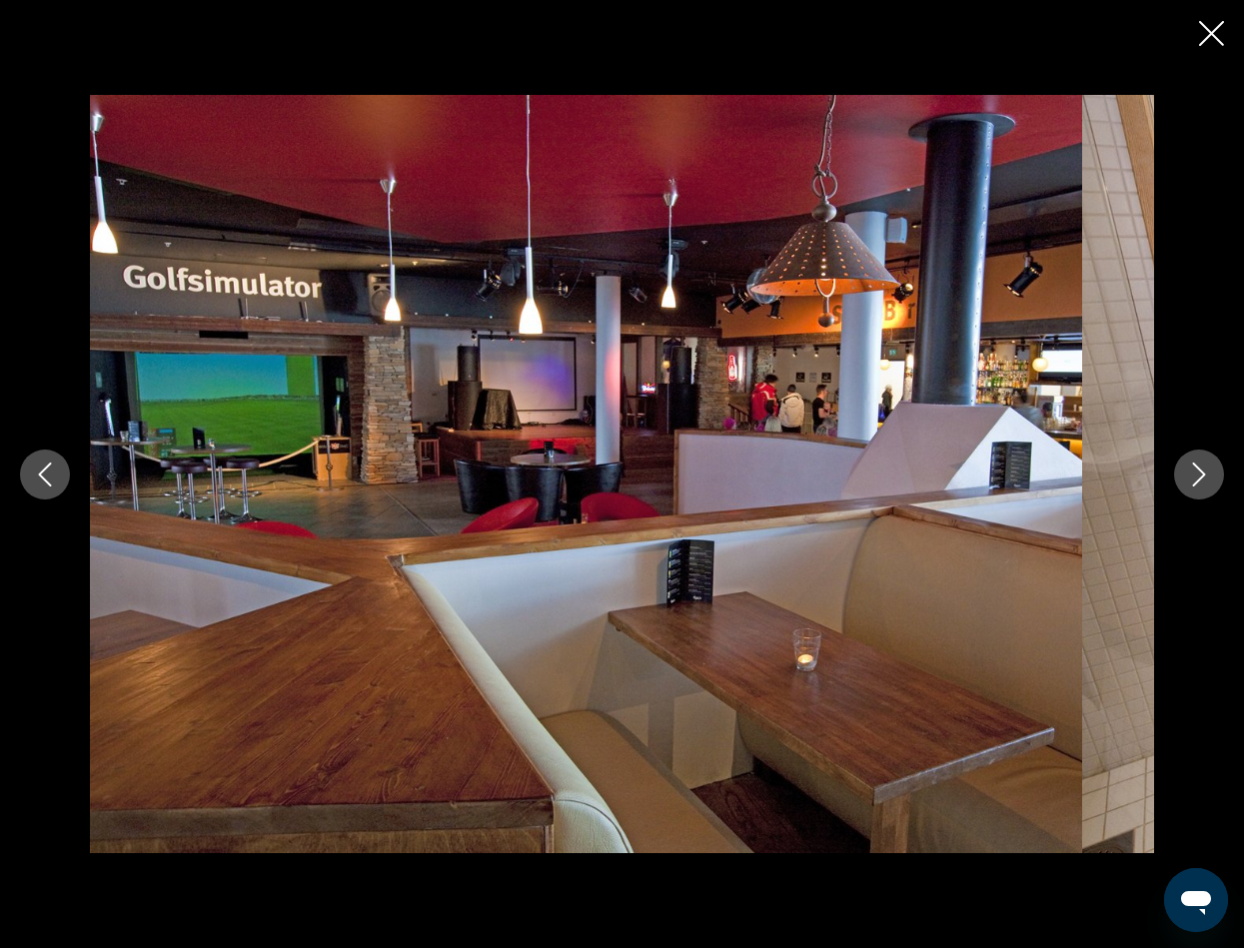
click at [1187, 471] on icon "Next image" at bounding box center [1199, 475] width 24 height 24
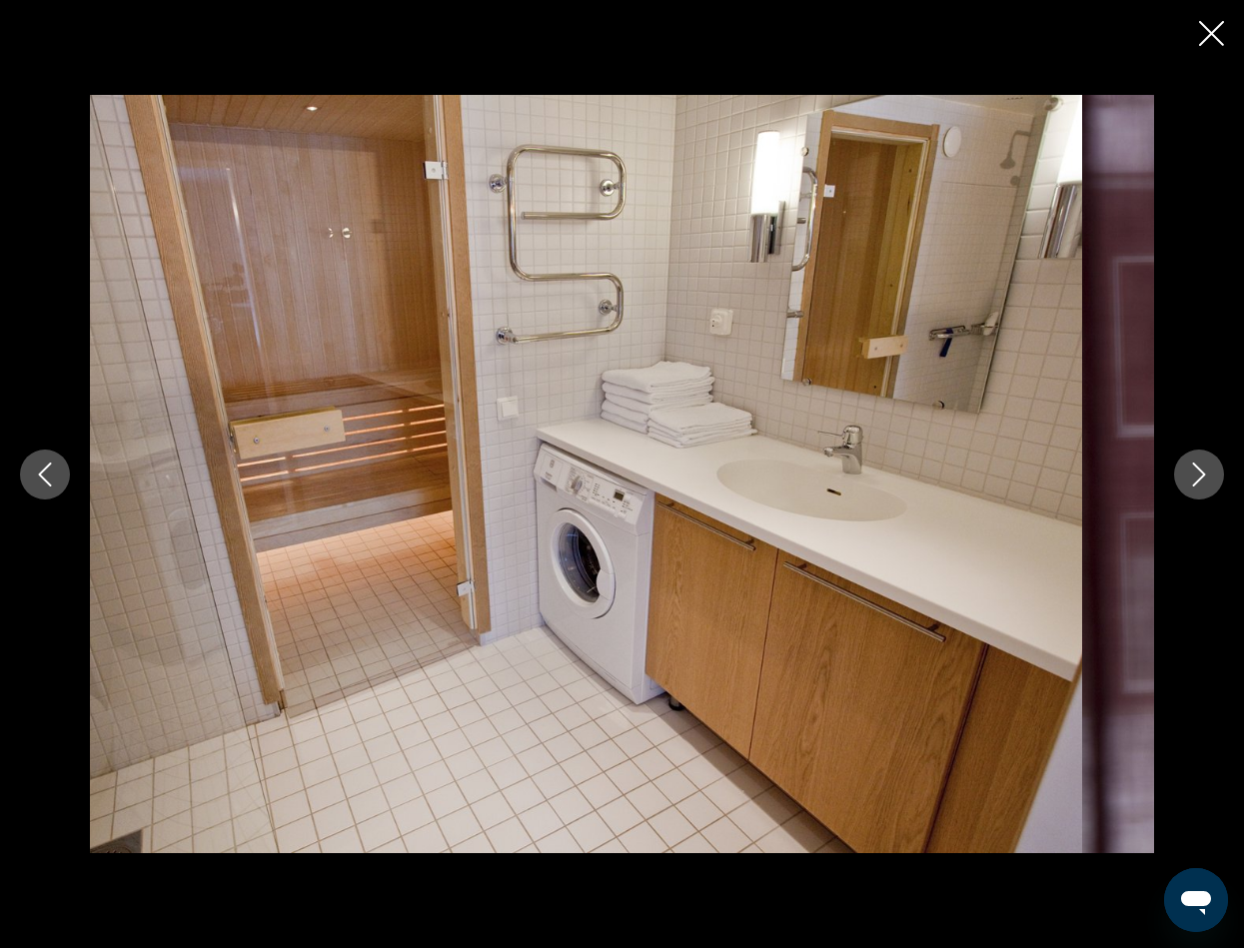
click at [1187, 471] on icon "Next image" at bounding box center [1199, 475] width 24 height 24
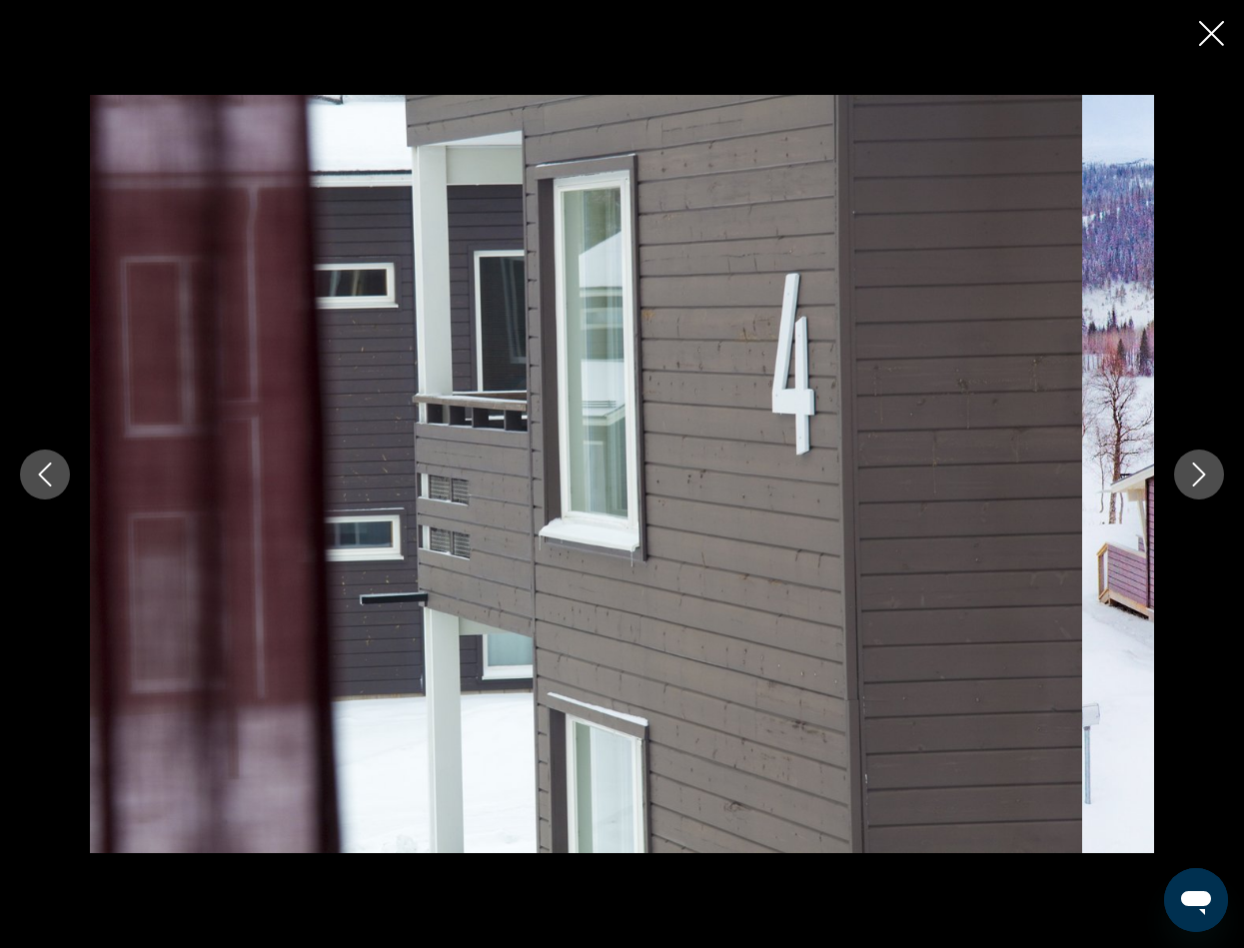
click at [1187, 471] on icon "Next image" at bounding box center [1199, 475] width 24 height 24
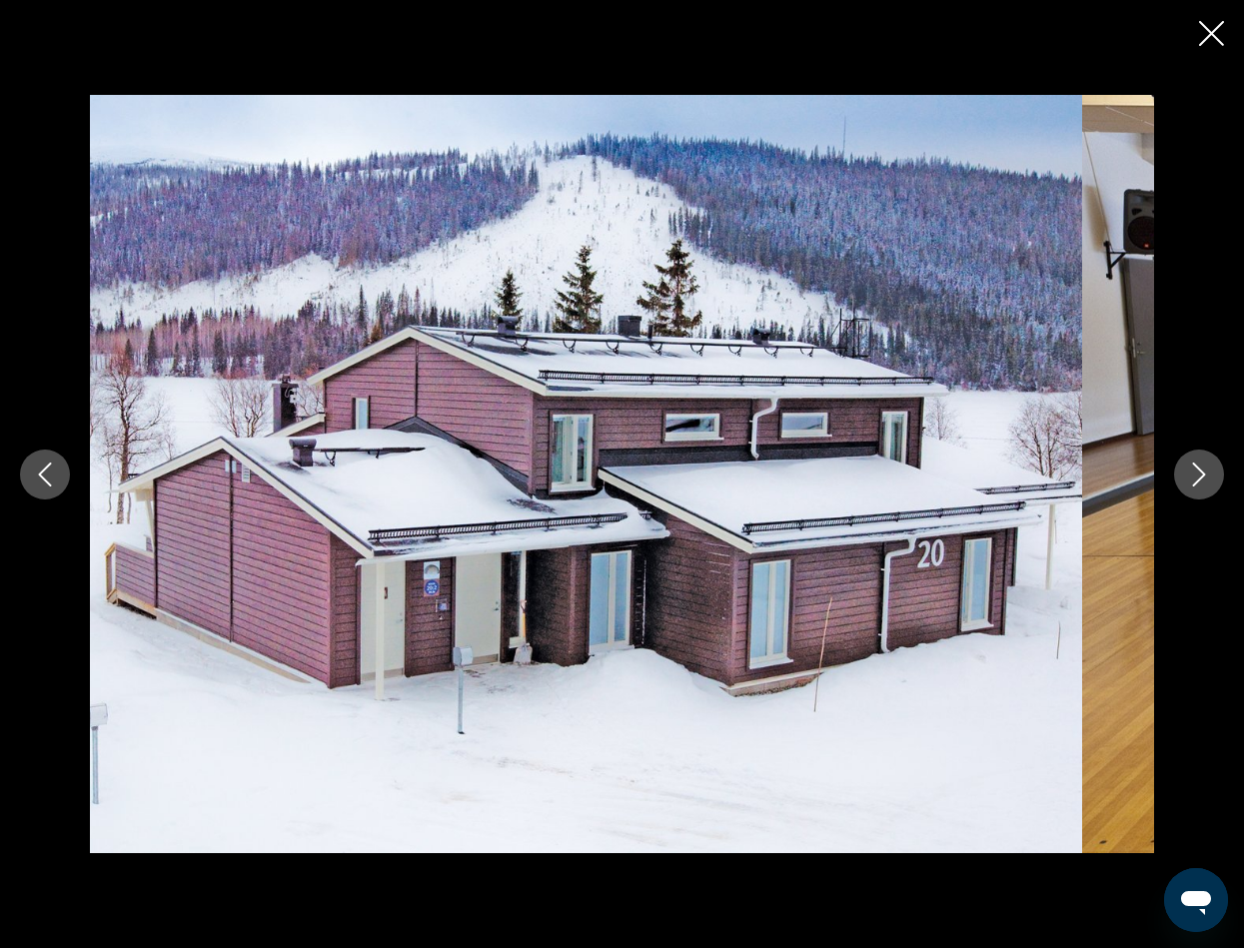
click at [1187, 471] on icon "Next image" at bounding box center [1199, 475] width 24 height 24
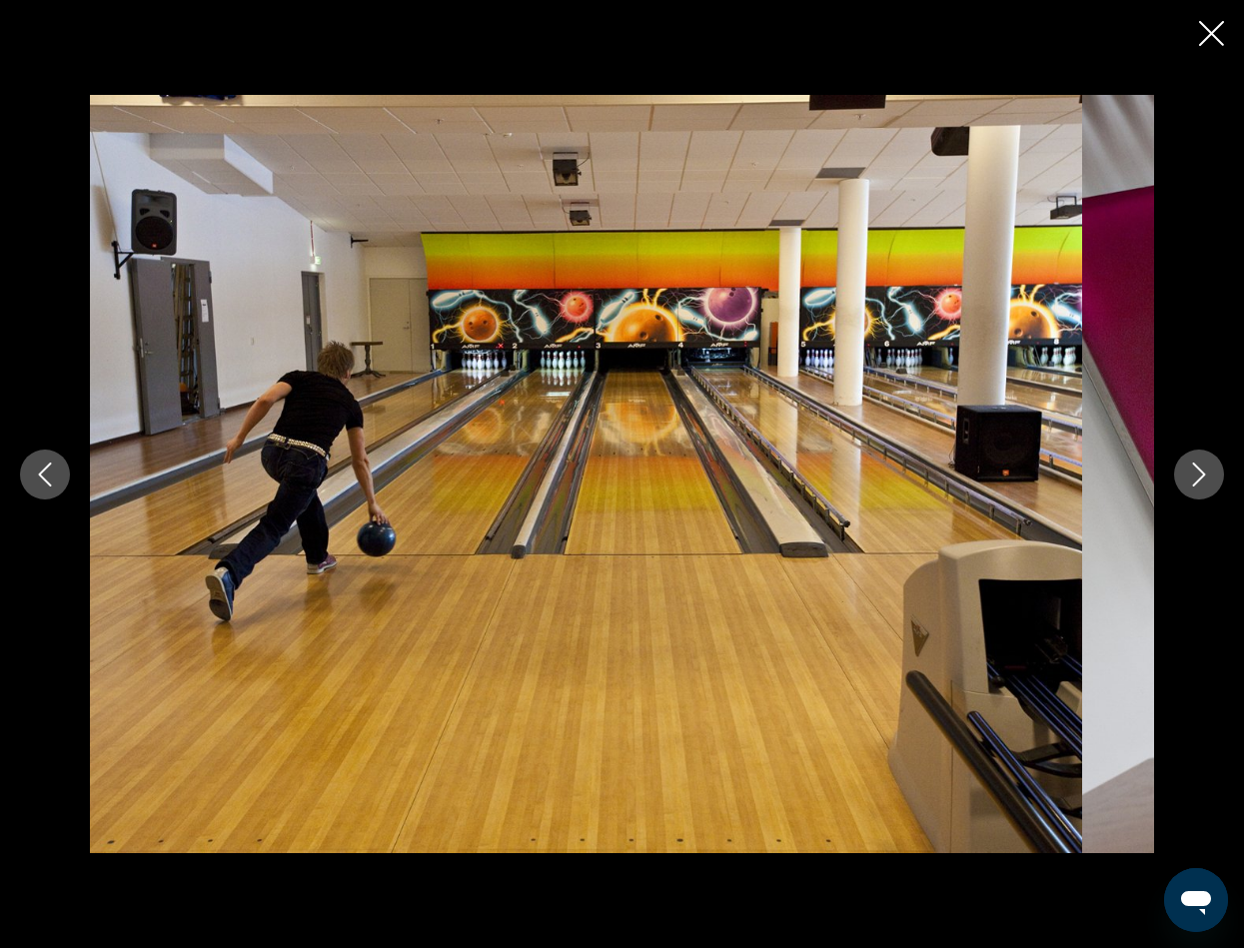
click at [1187, 471] on icon "Next image" at bounding box center [1199, 475] width 24 height 24
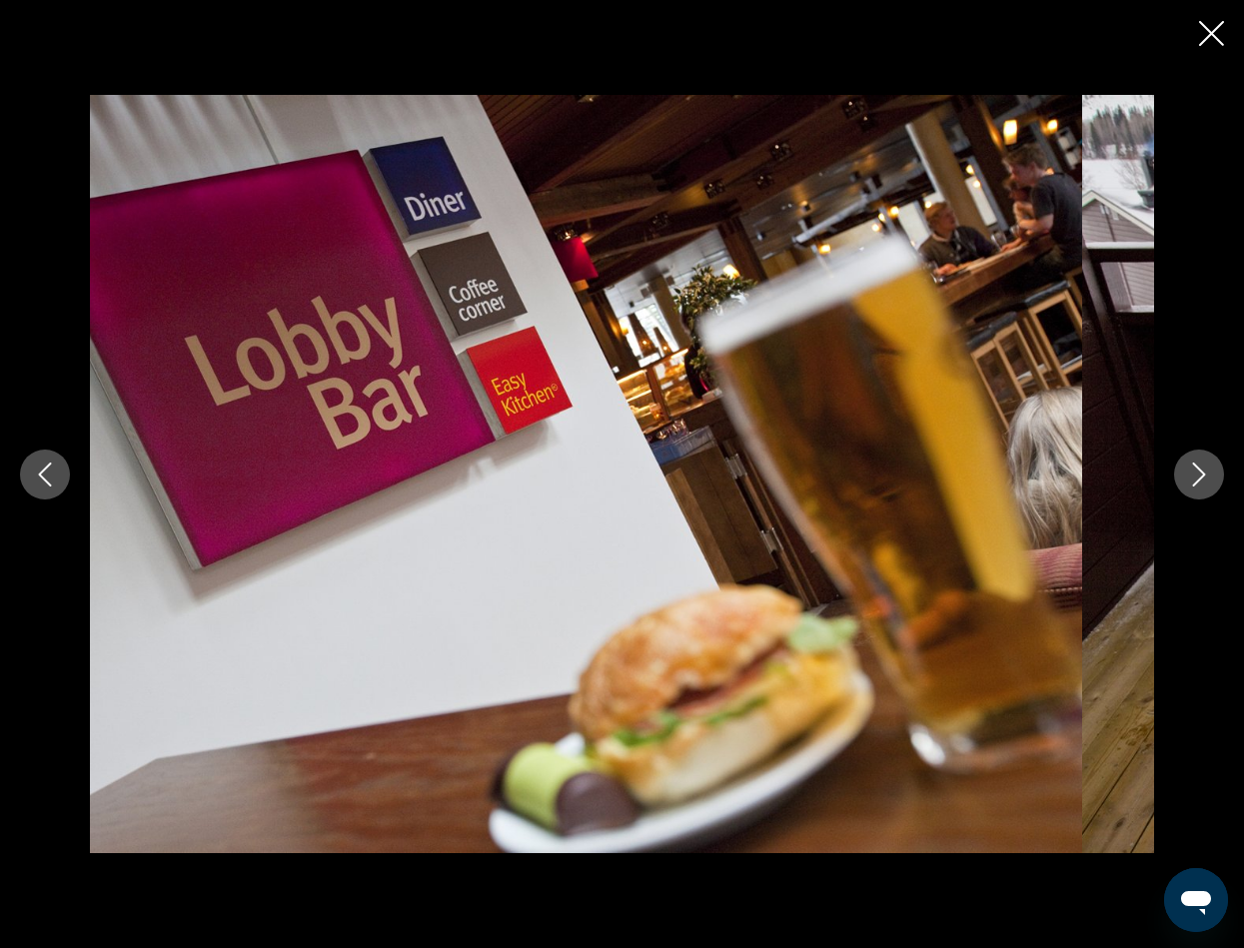
click at [1187, 471] on icon "Next image" at bounding box center [1199, 475] width 24 height 24
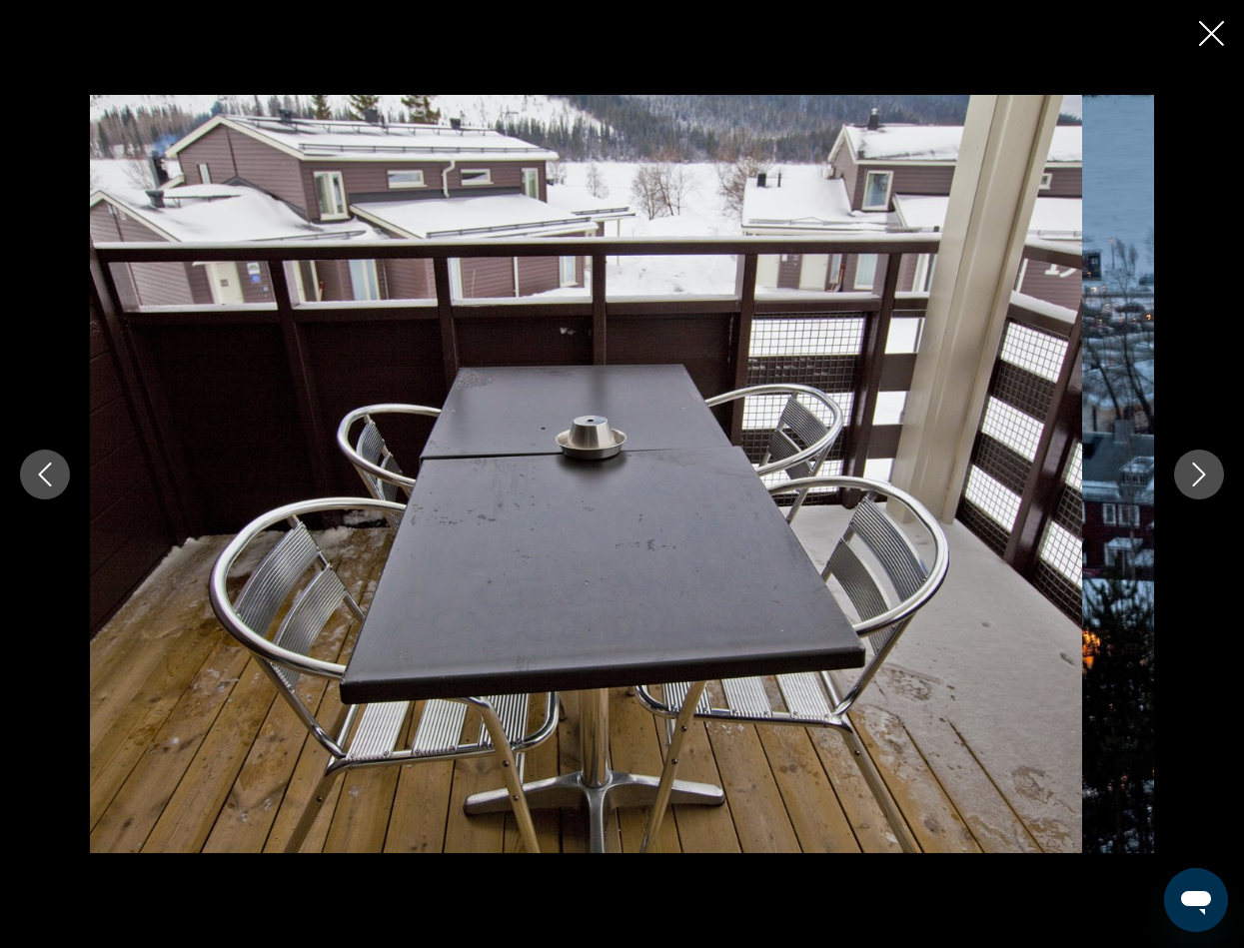
click at [1187, 471] on icon "Next image" at bounding box center [1199, 475] width 24 height 24
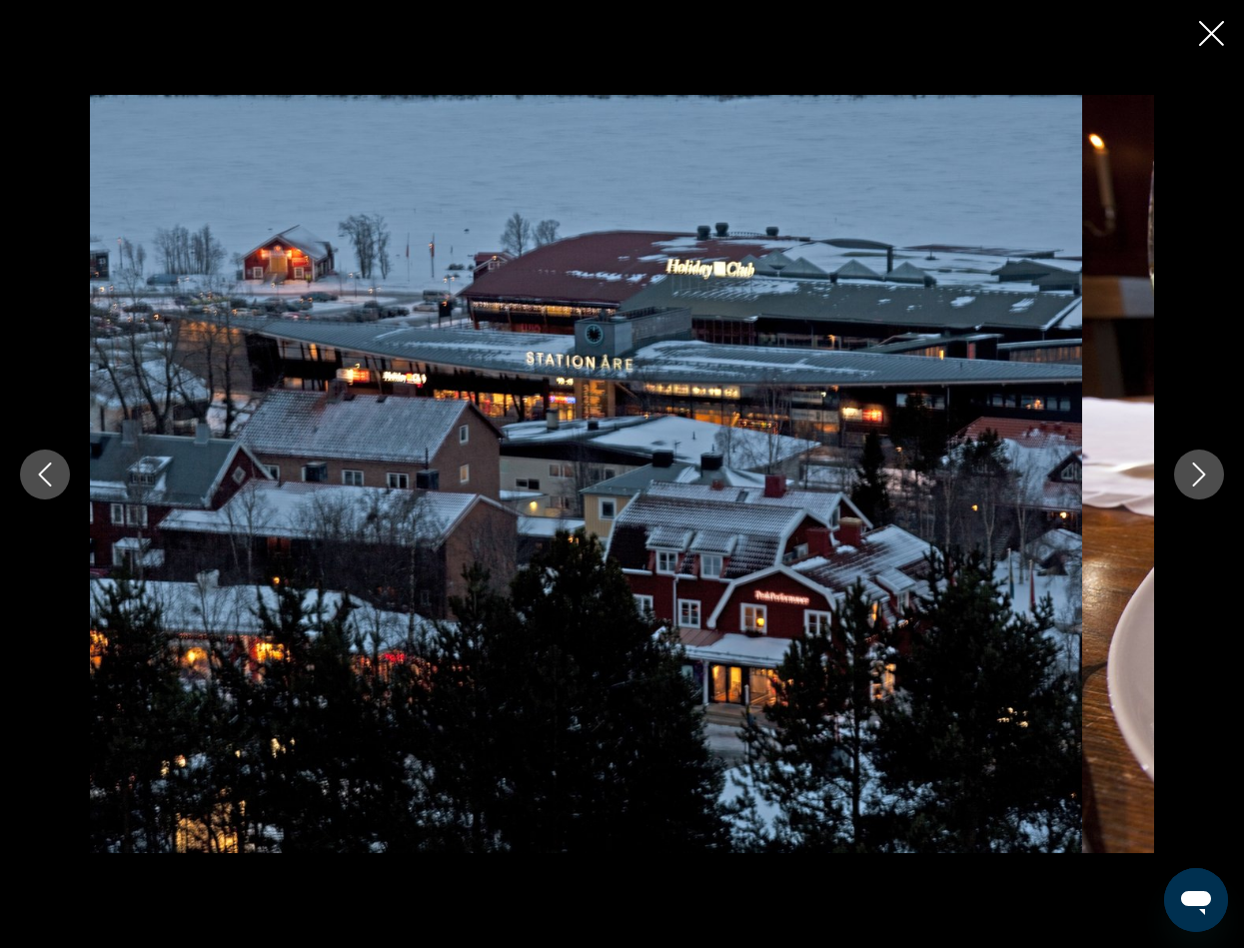
click at [1187, 471] on icon "Next image" at bounding box center [1199, 475] width 24 height 24
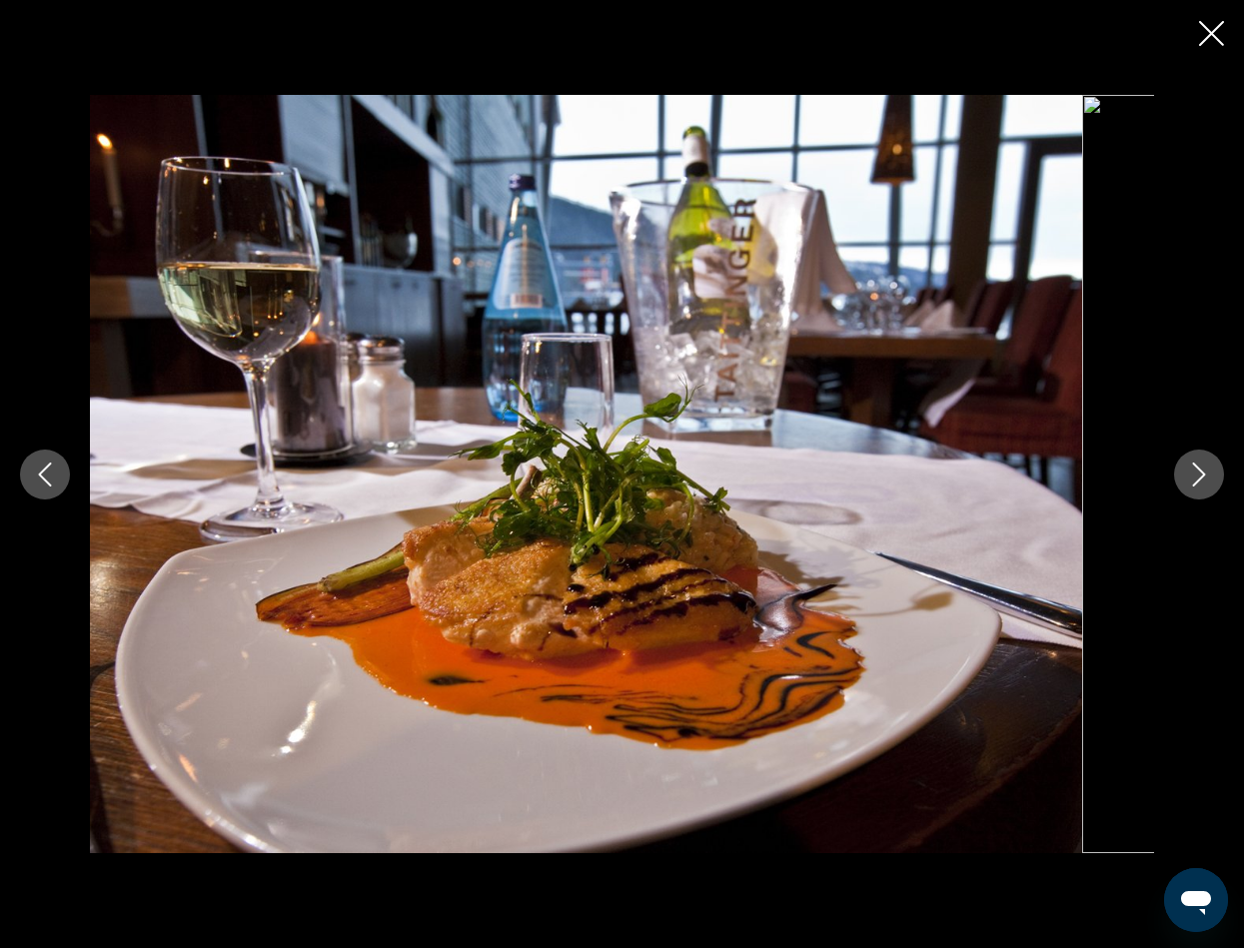
click at [1187, 471] on icon "Next image" at bounding box center [1199, 475] width 24 height 24
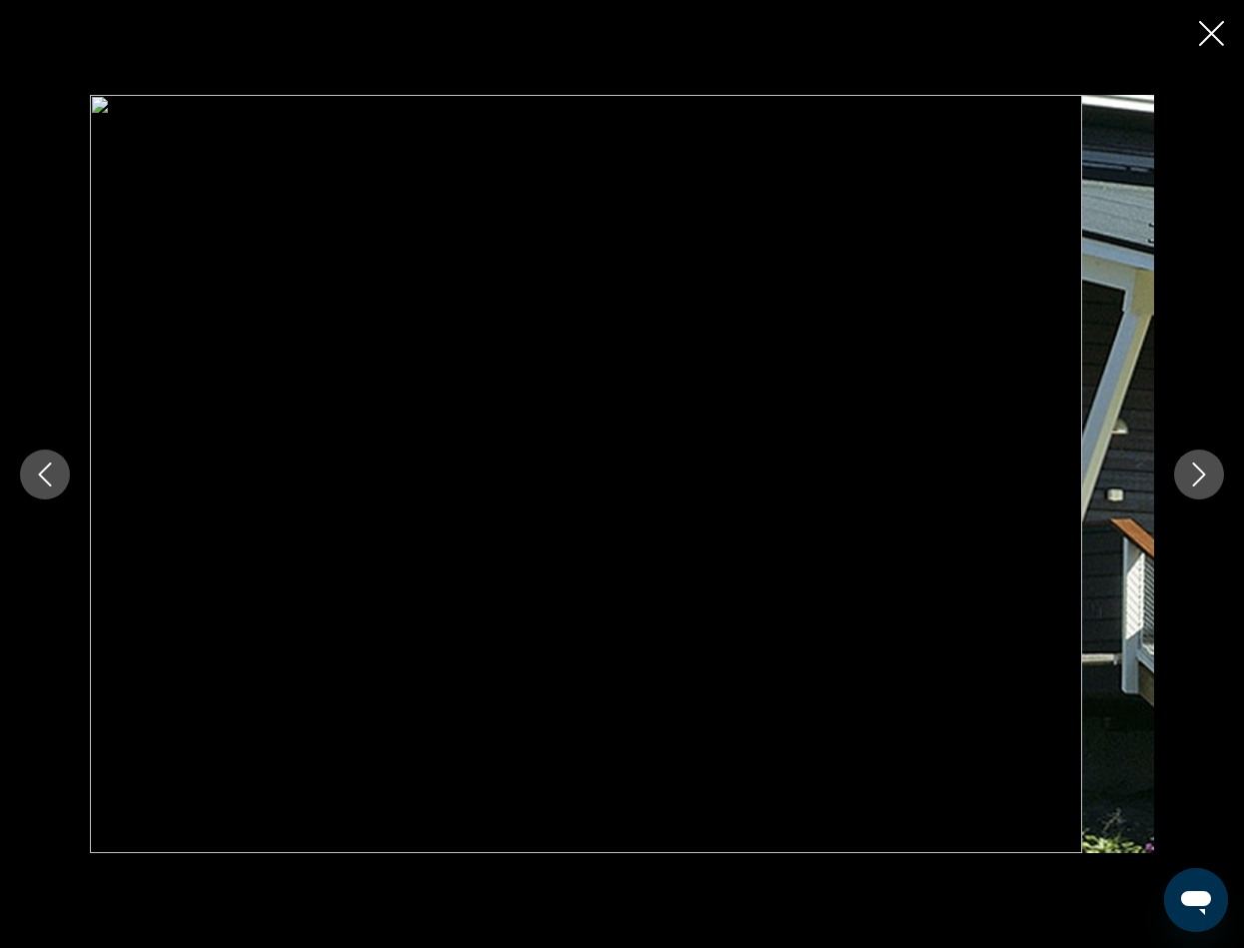
click at [1188, 473] on icon "Next image" at bounding box center [1199, 475] width 24 height 24
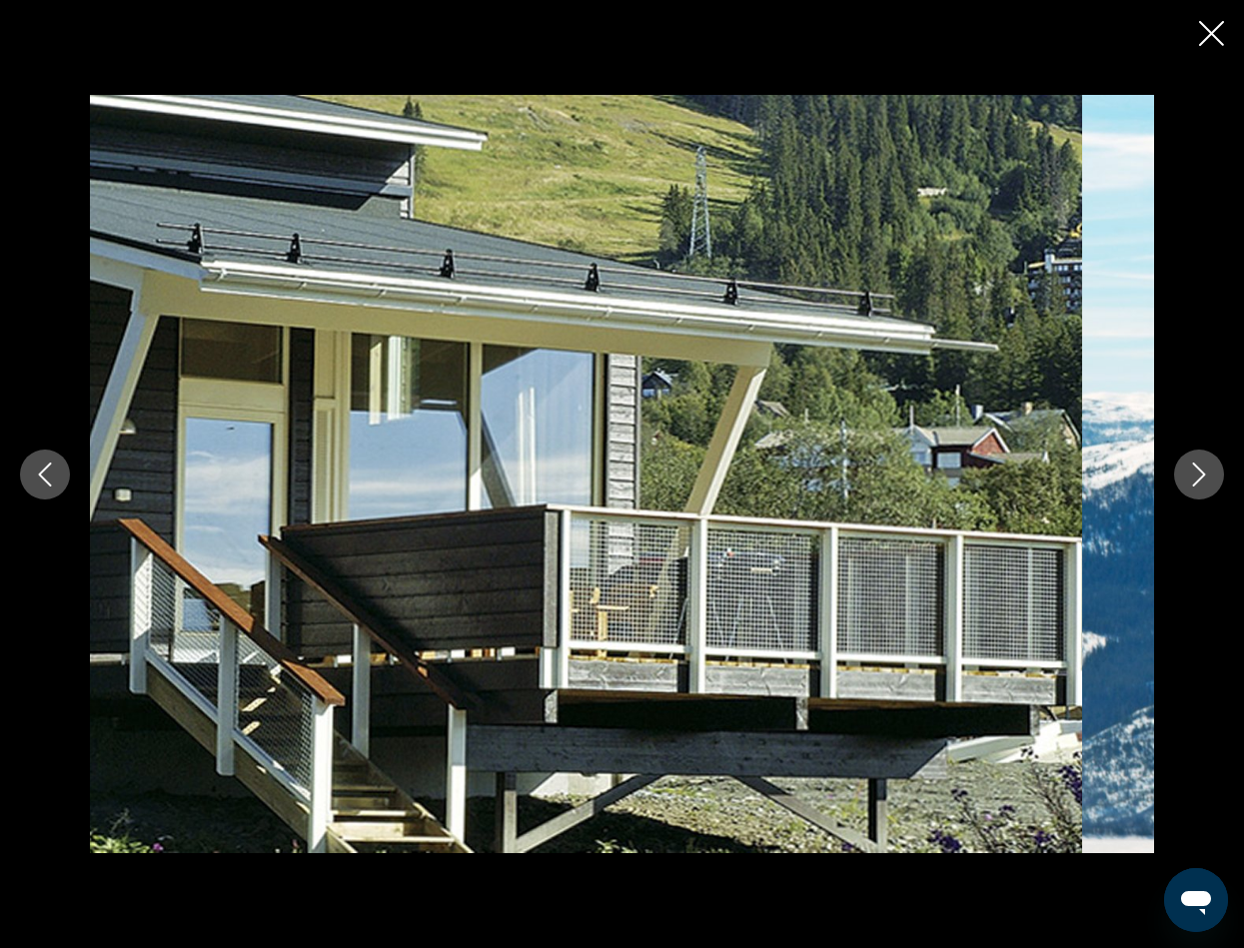
click at [1188, 473] on icon "Next image" at bounding box center [1199, 475] width 24 height 24
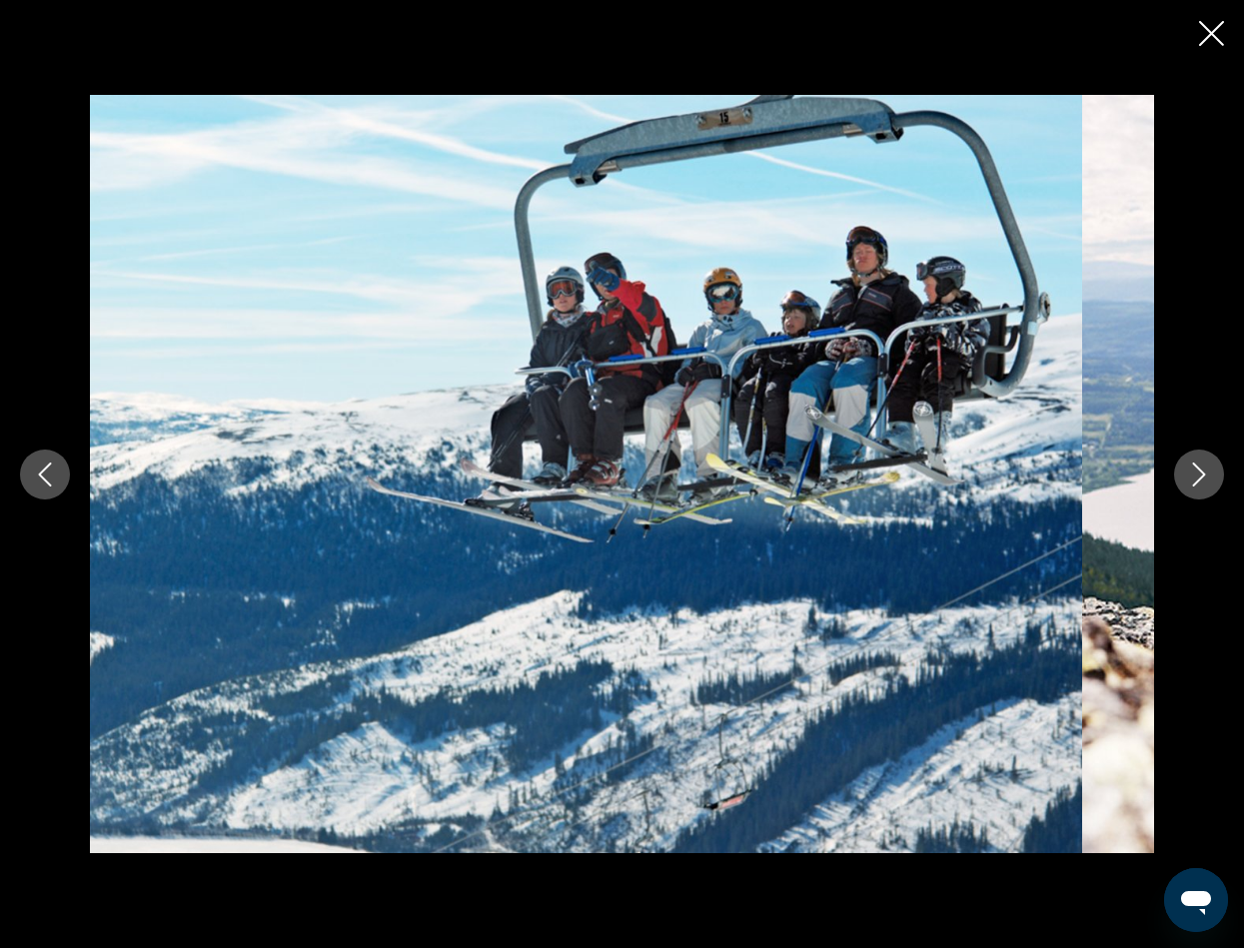
click at [1188, 473] on icon "Next image" at bounding box center [1199, 475] width 24 height 24
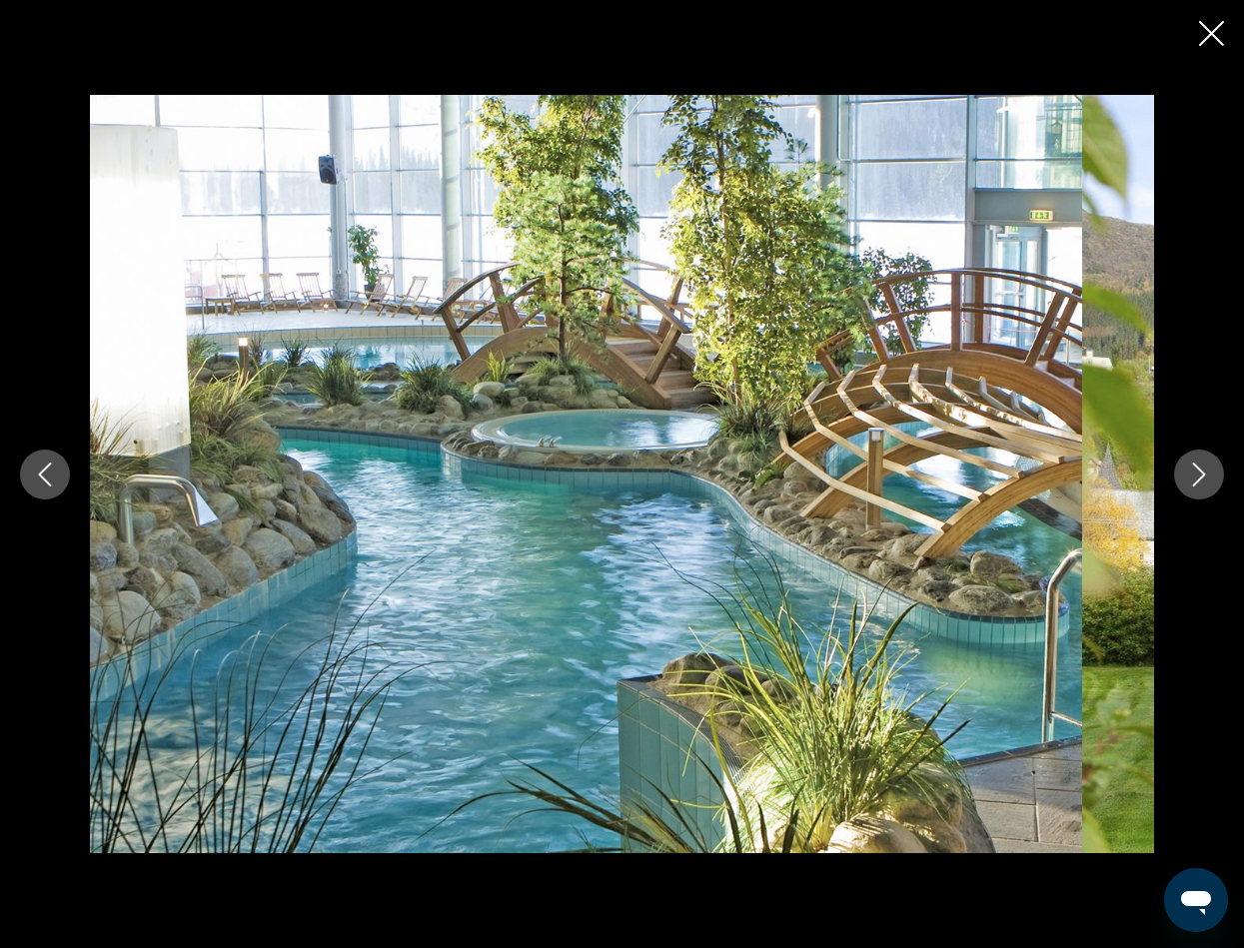
click at [1199, 46] on icon "Close slideshow" at bounding box center [1211, 33] width 25 height 25
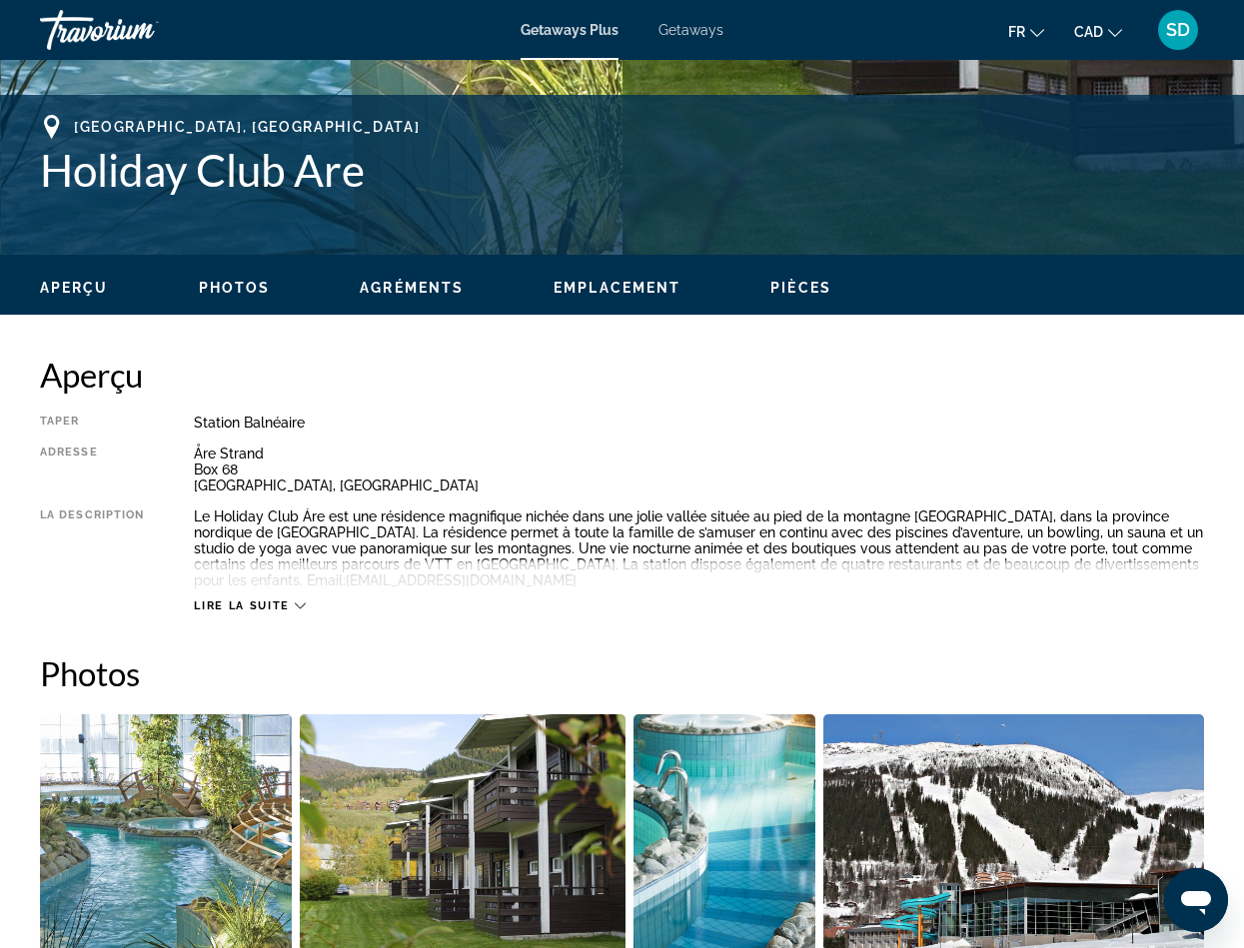
scroll to position [566, 0]
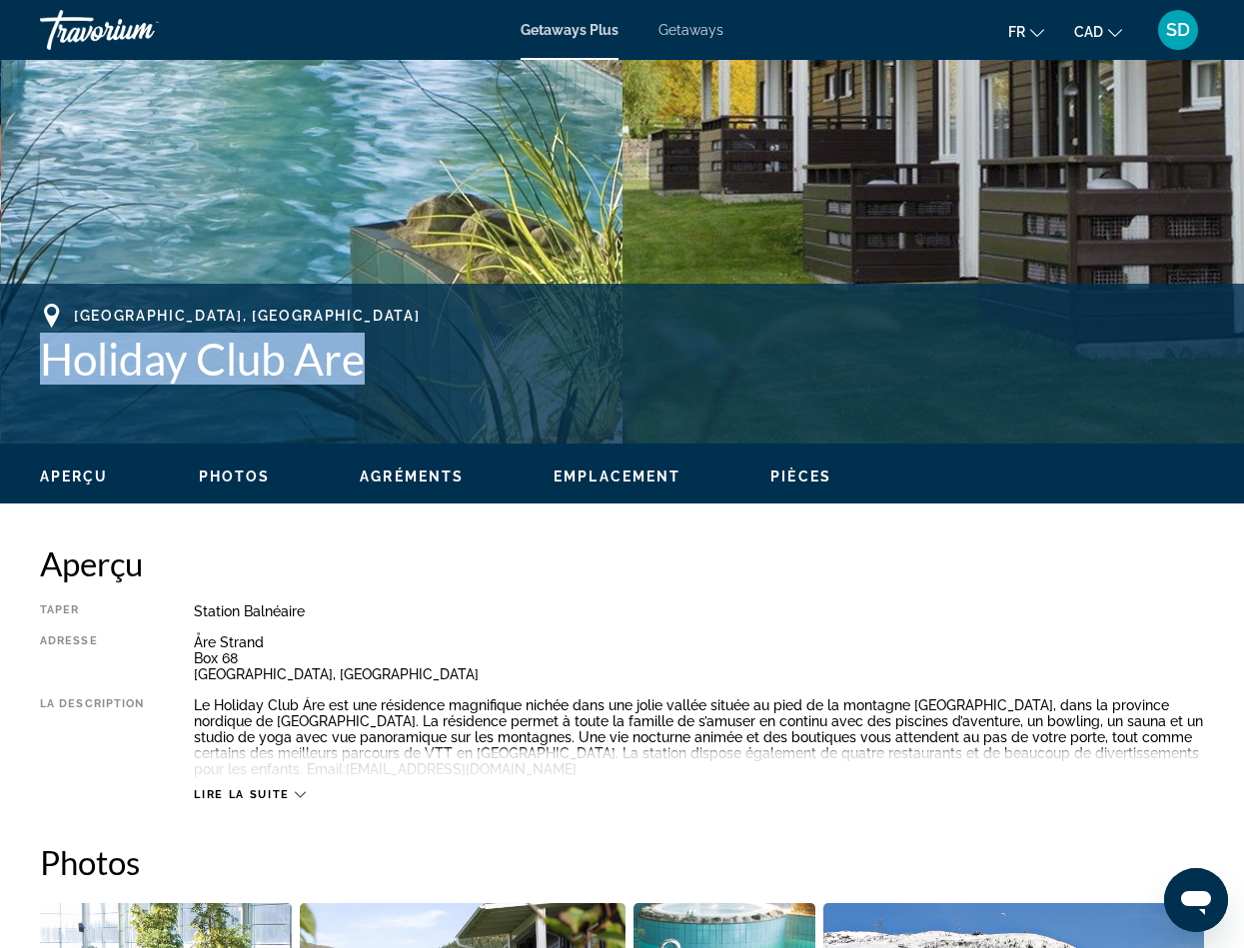
drag, startPoint x: 39, startPoint y: 709, endPoint x: 378, endPoint y: 718, distance: 338.8
click at [378, 424] on div "[GEOGRAPHIC_DATA], [GEOGRAPHIC_DATA] Holiday Club Are Adresse [GEOGRAPHIC_DATA]…" at bounding box center [622, 364] width 1244 height 120
copy h1 "Holiday Club Are"
